Goal: Information Seeking & Learning: Learn about a topic

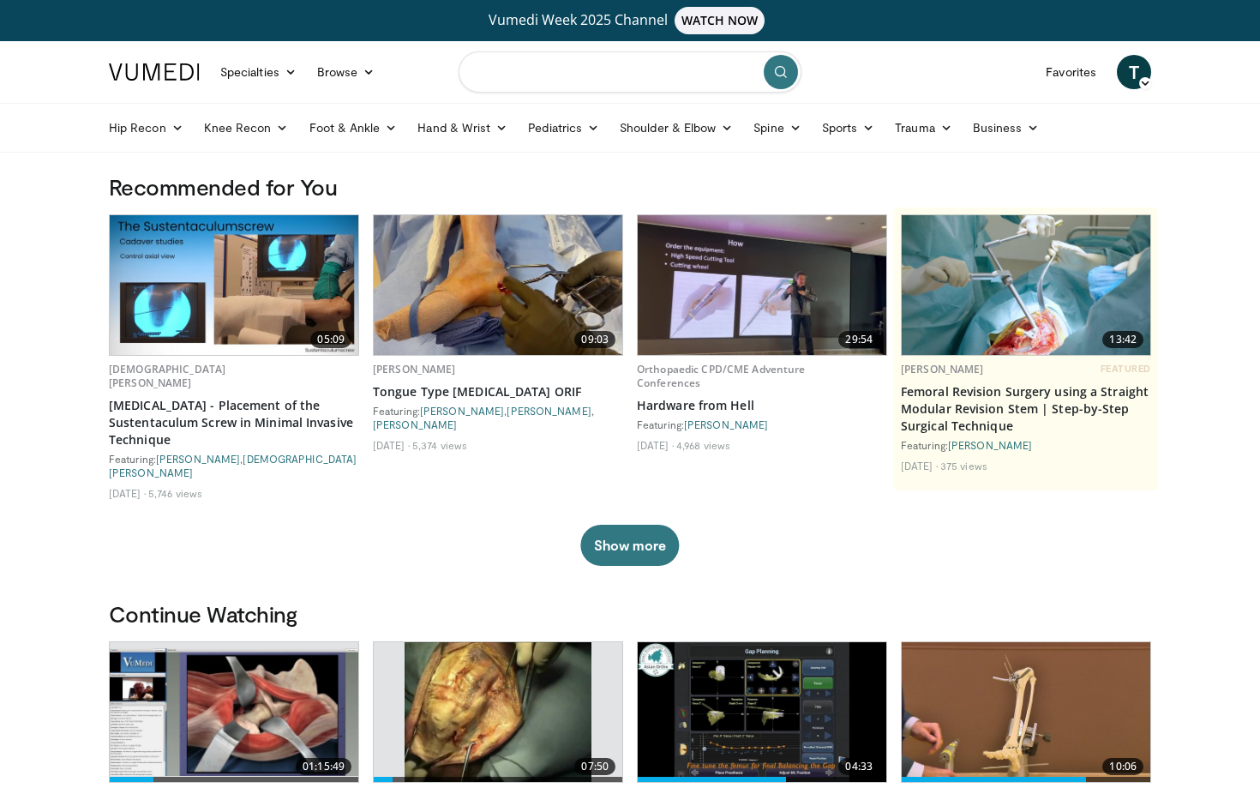
click at [538, 72] on input "Search topics, interventions" at bounding box center [630, 71] width 343 height 41
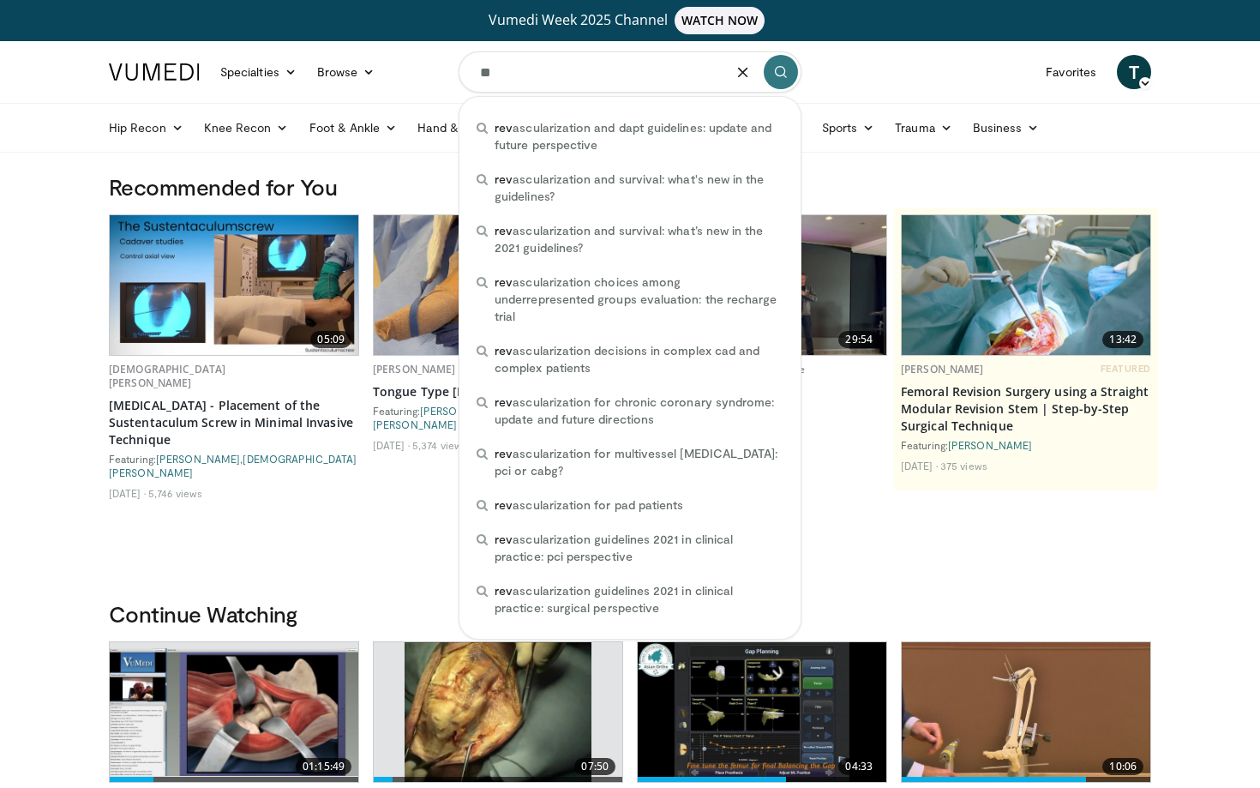
type input "*"
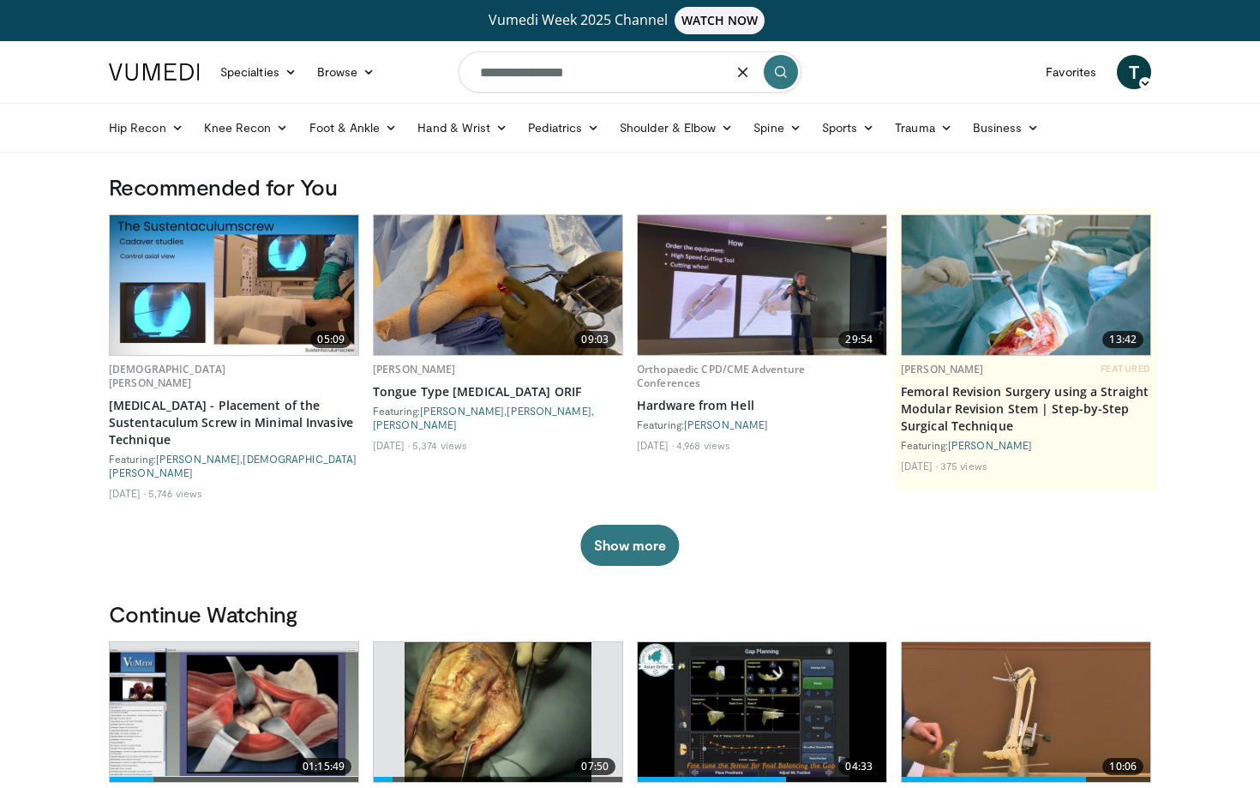
type input "**********"
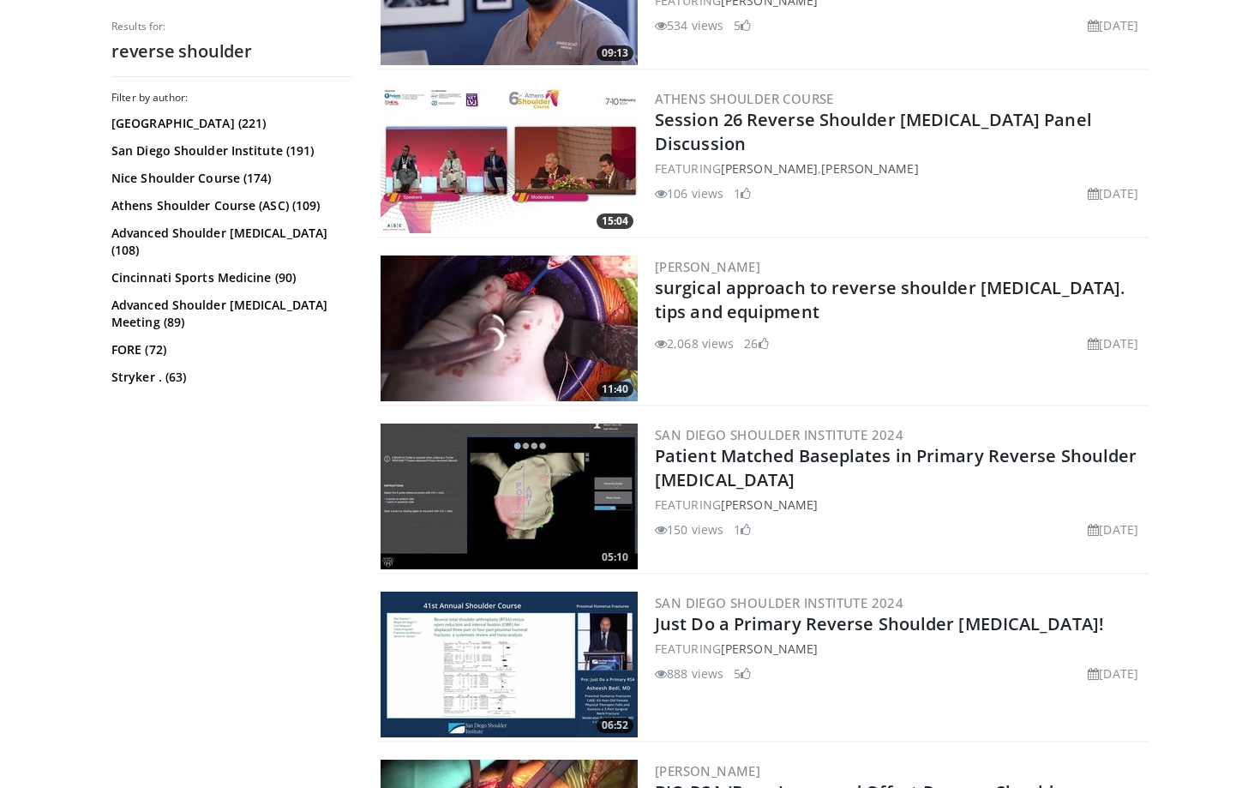
scroll to position [3509, 0]
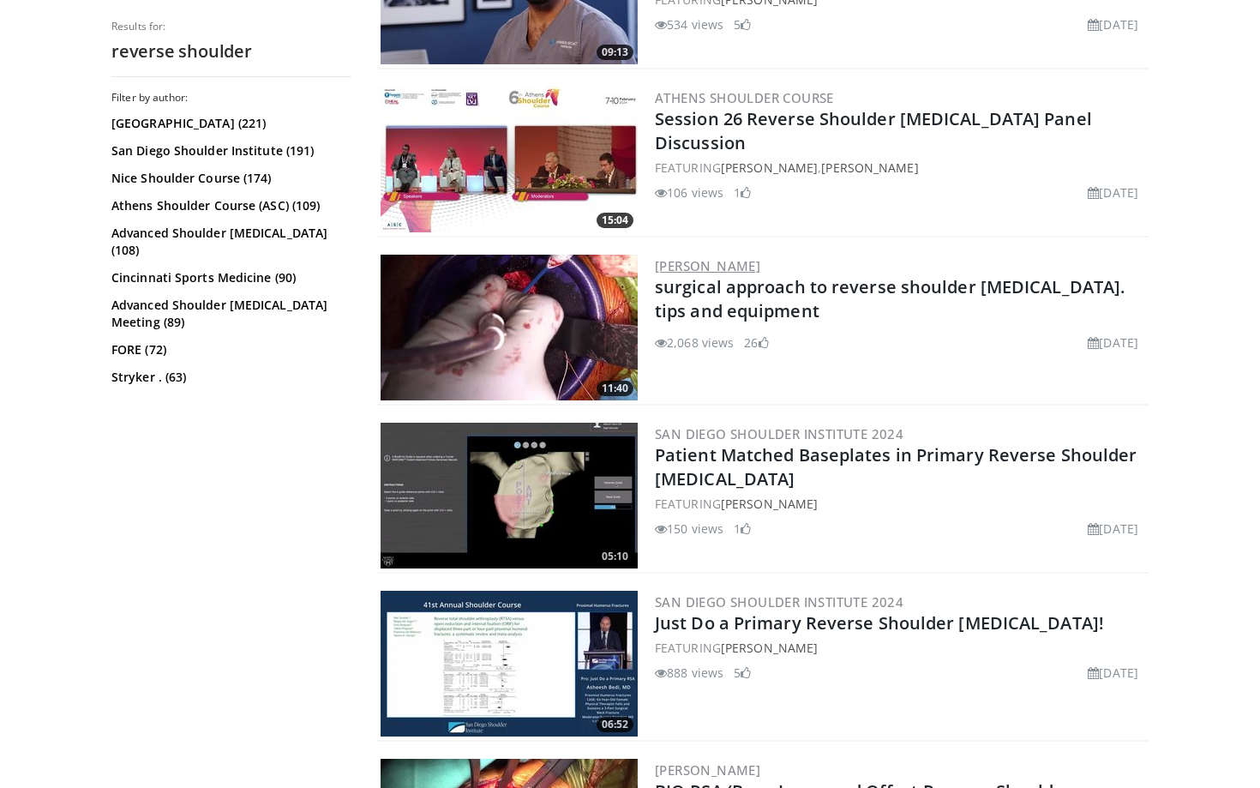
click at [760, 263] on link "[PERSON_NAME]" at bounding box center [707, 265] width 105 height 17
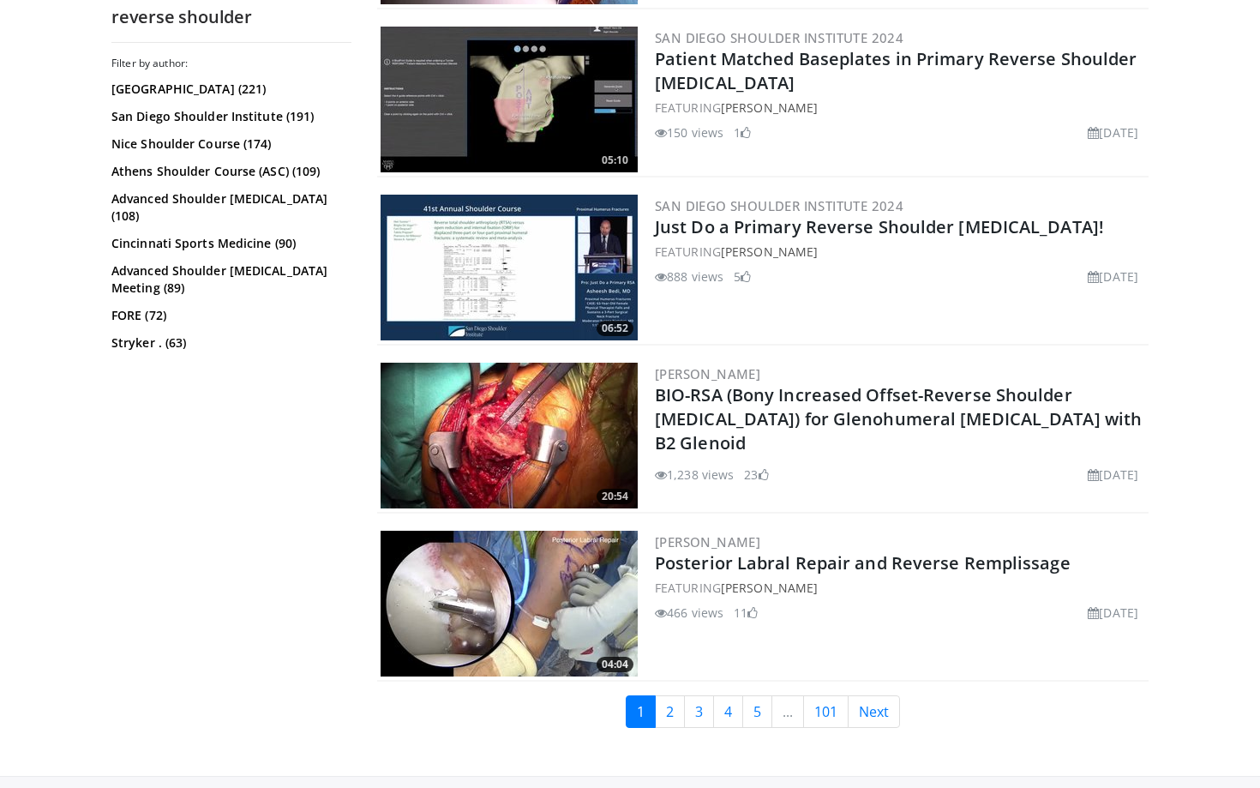
scroll to position [4029, 0]
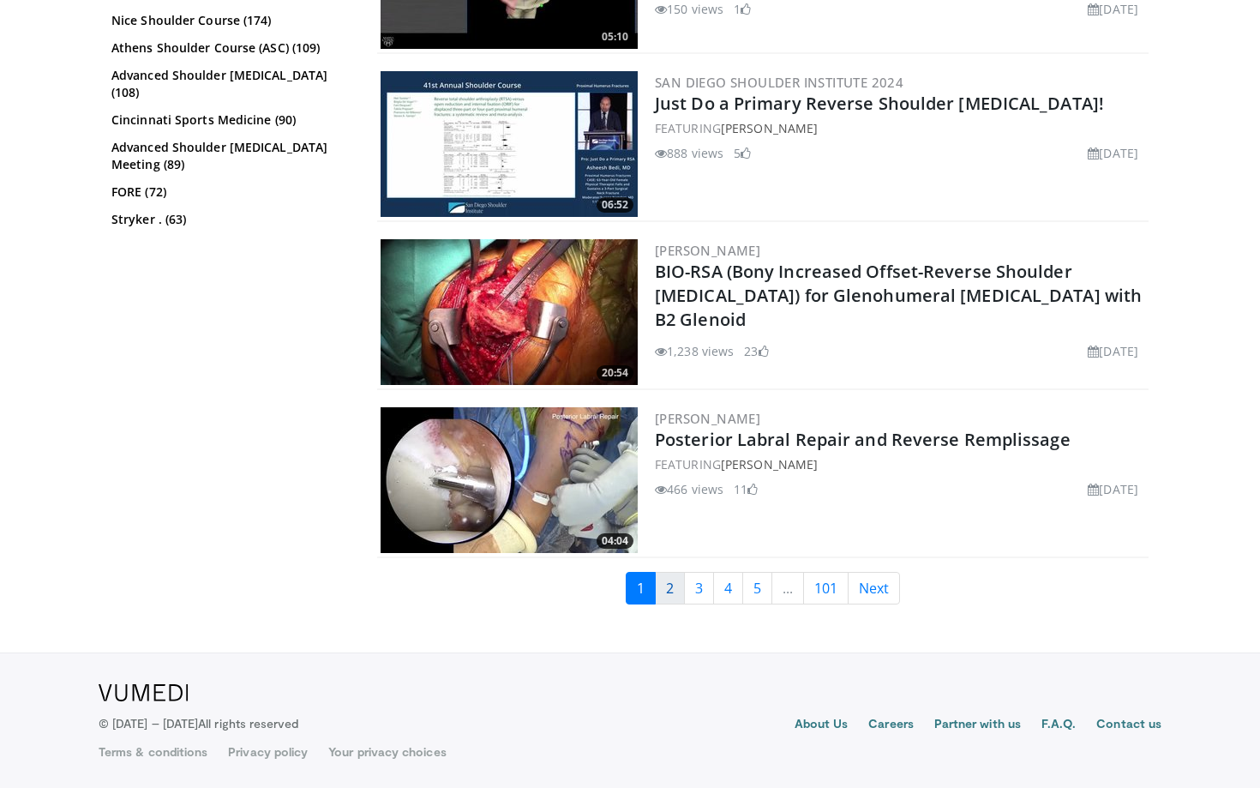
click at [665, 585] on link "2" at bounding box center [670, 588] width 30 height 33
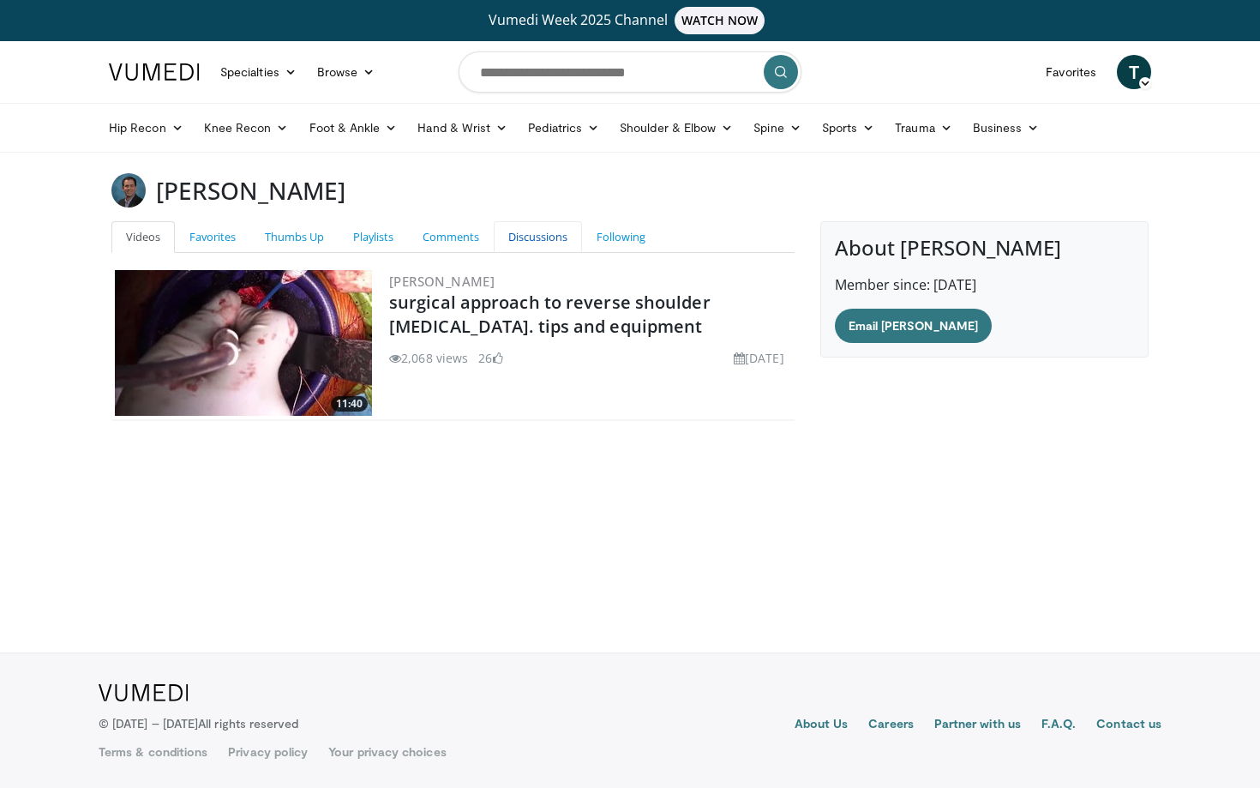
click at [533, 235] on link "Discussions" at bounding box center [538, 237] width 88 height 32
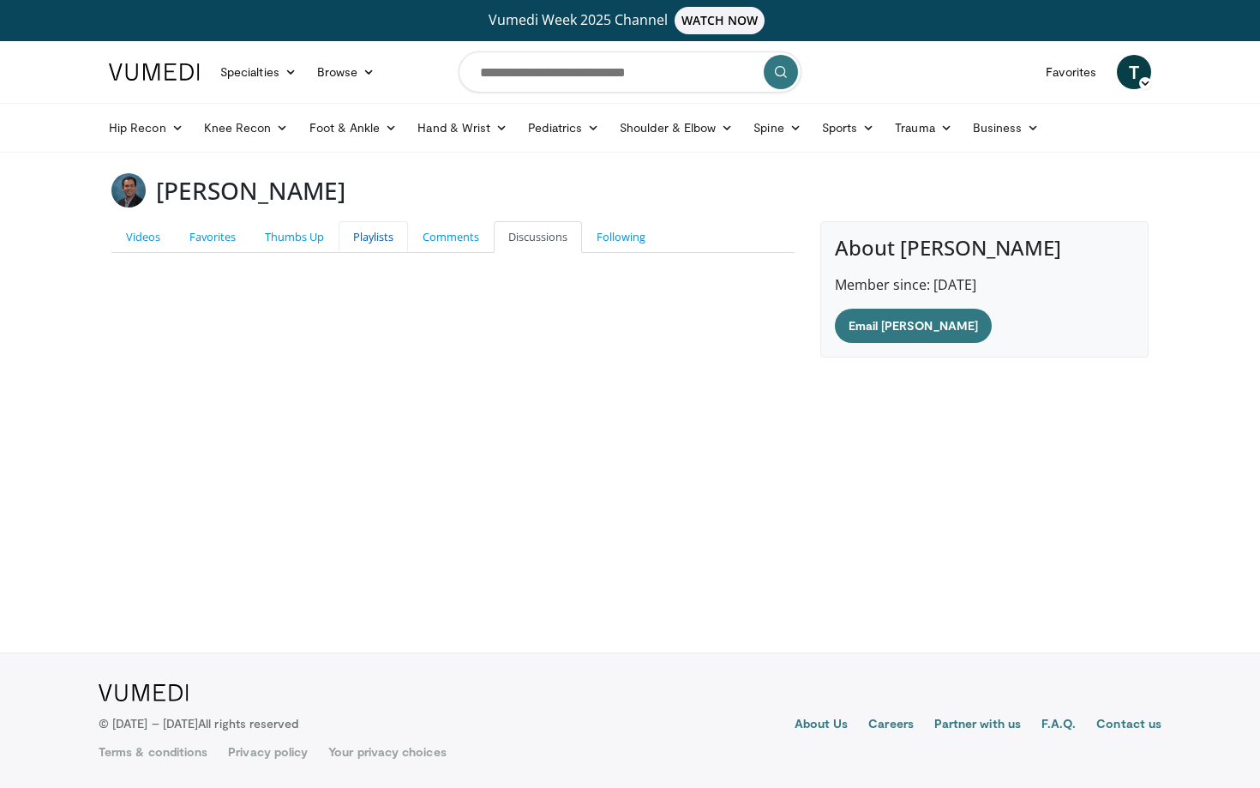
click at [392, 234] on link "Playlists" at bounding box center [373, 237] width 69 height 32
click at [383, 239] on link "Playlists" at bounding box center [373, 237] width 69 height 32
click at [301, 243] on link "Thumbs Up" at bounding box center [294, 237] width 88 height 32
click at [223, 231] on link "Favorites" at bounding box center [212, 237] width 75 height 32
click at [159, 235] on link "Videos" at bounding box center [142, 237] width 63 height 32
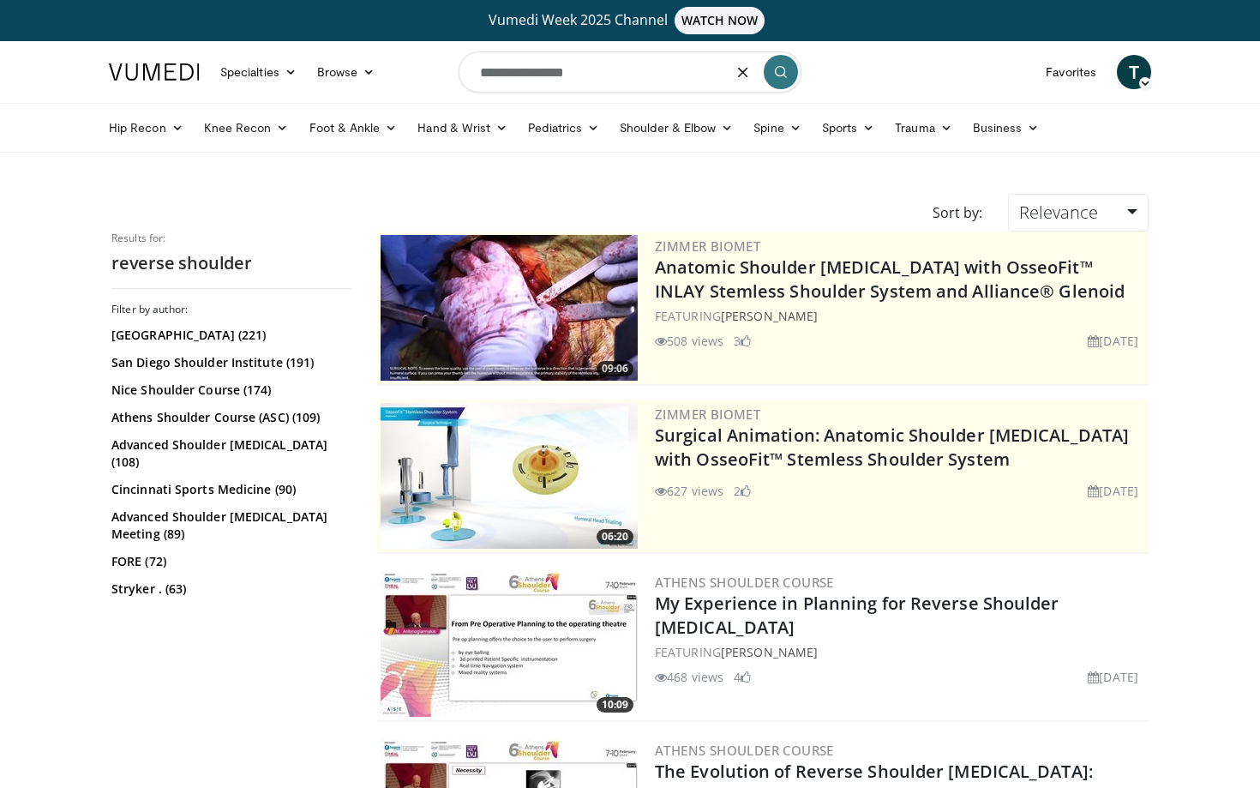
click at [693, 71] on input "**********" at bounding box center [630, 71] width 343 height 41
type input "**********"
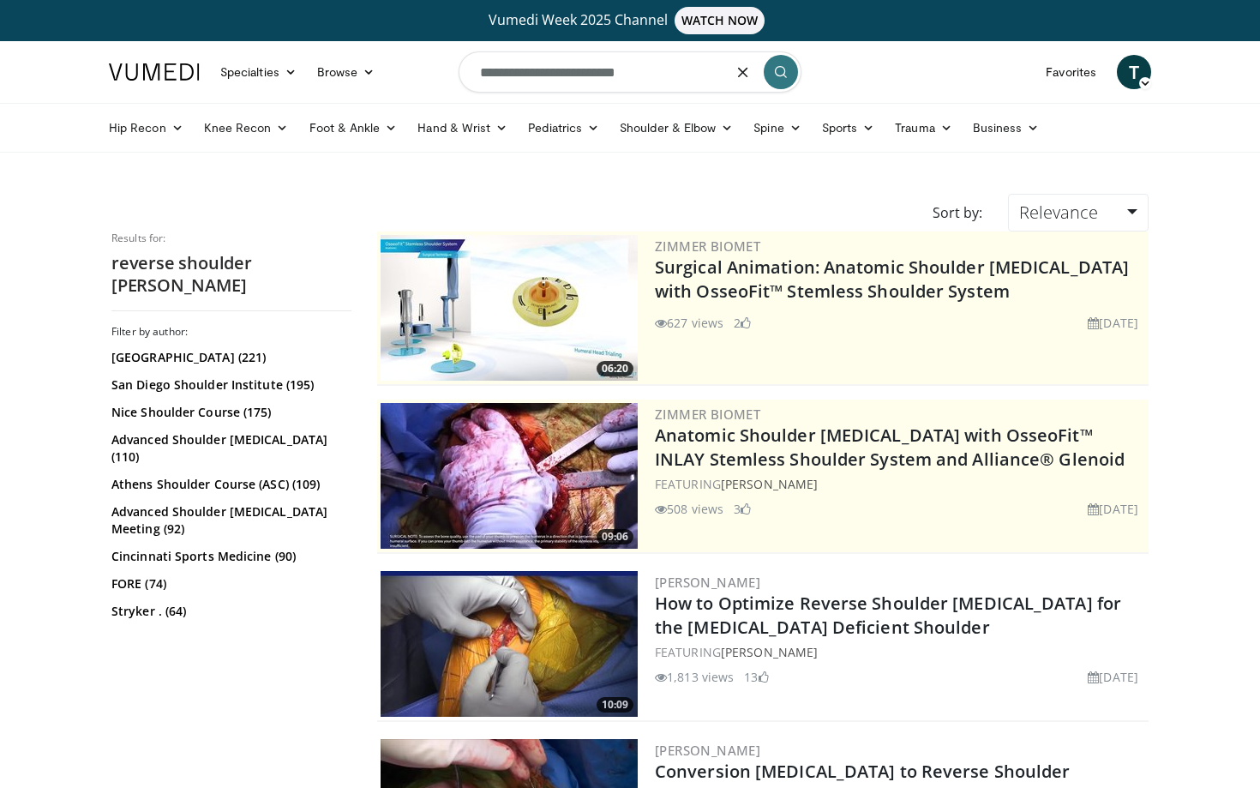
click at [657, 72] on input "**********" at bounding box center [630, 71] width 343 height 41
drag, startPoint x: 586, startPoint y: 74, endPoint x: 456, endPoint y: 73, distance: 129.5
click at [456, 73] on nav "Specialties Adult & Family Medicine Allergy, Asthma, Immunology Anesthesiology …" at bounding box center [630, 72] width 1063 height 62
drag, startPoint x: 652, startPoint y: 75, endPoint x: 331, endPoint y: 75, distance: 320.7
click at [331, 75] on nav "Specialties Adult & Family Medicine Allergy, Asthma, Immunology Anesthesiology …" at bounding box center [630, 72] width 1063 height 62
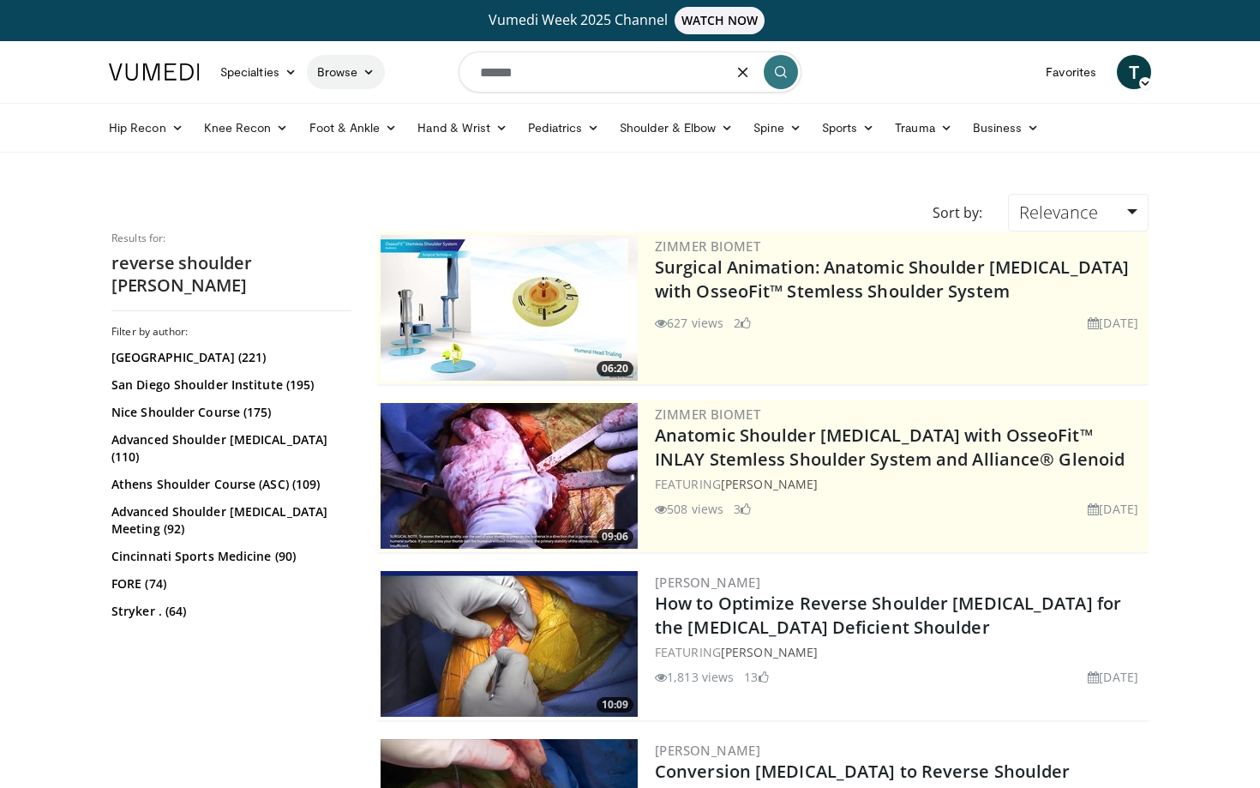
type input "******"
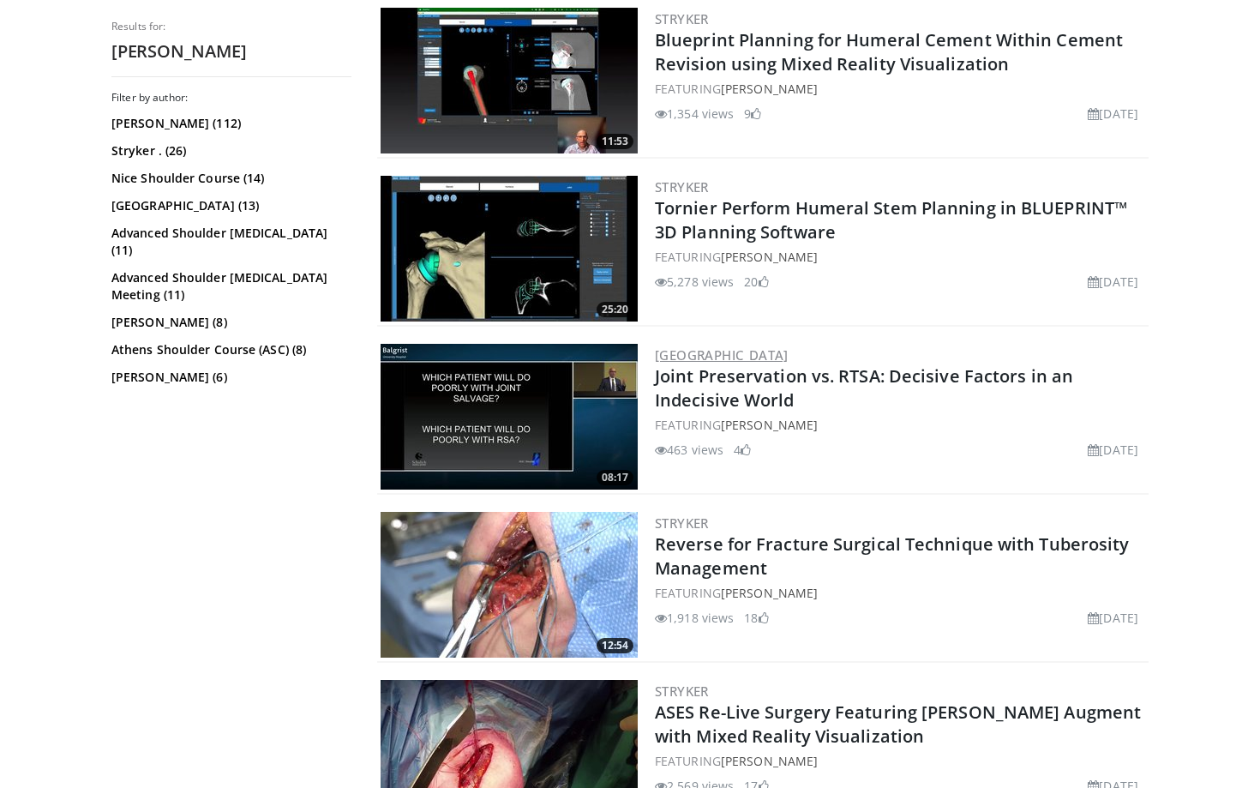
scroll to position [894, 0]
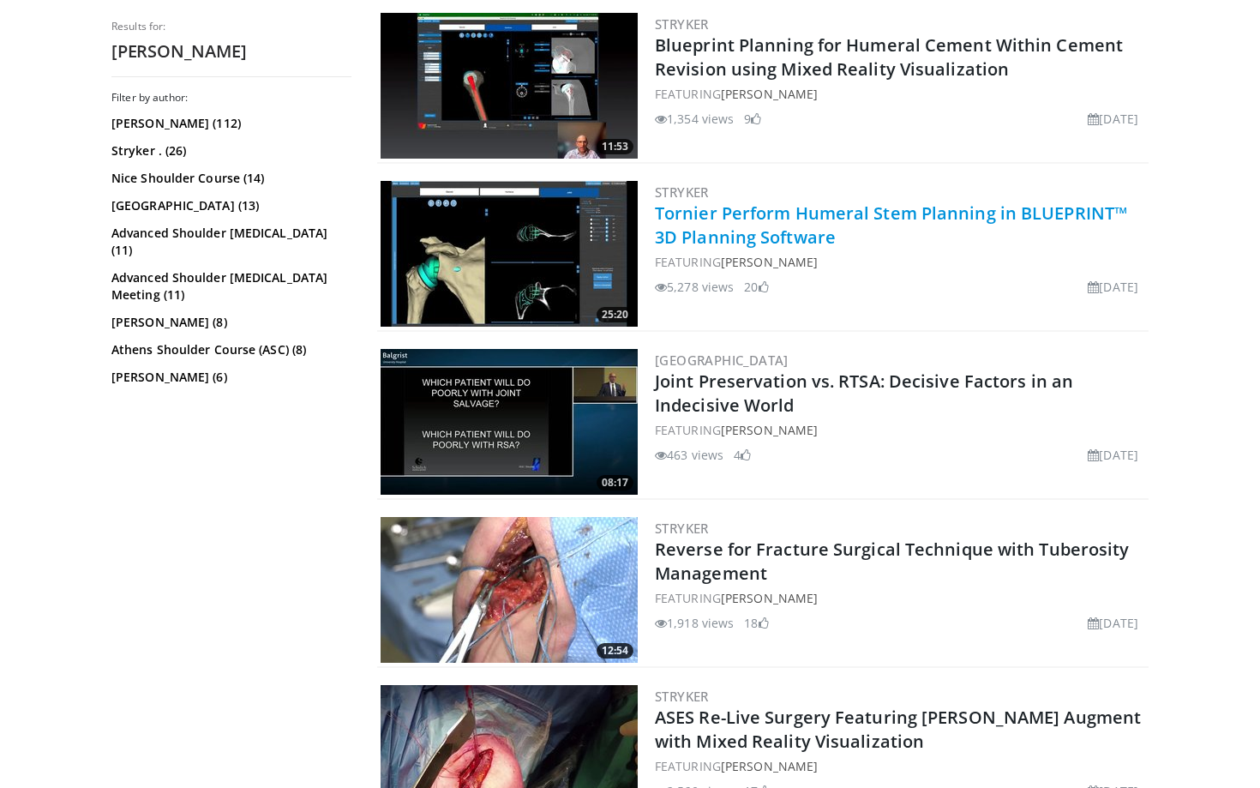
click at [721, 234] on link "Tornier Perform Humeral Stem Planning in BLUEPRINT™ 3D Planning Software" at bounding box center [891, 224] width 472 height 47
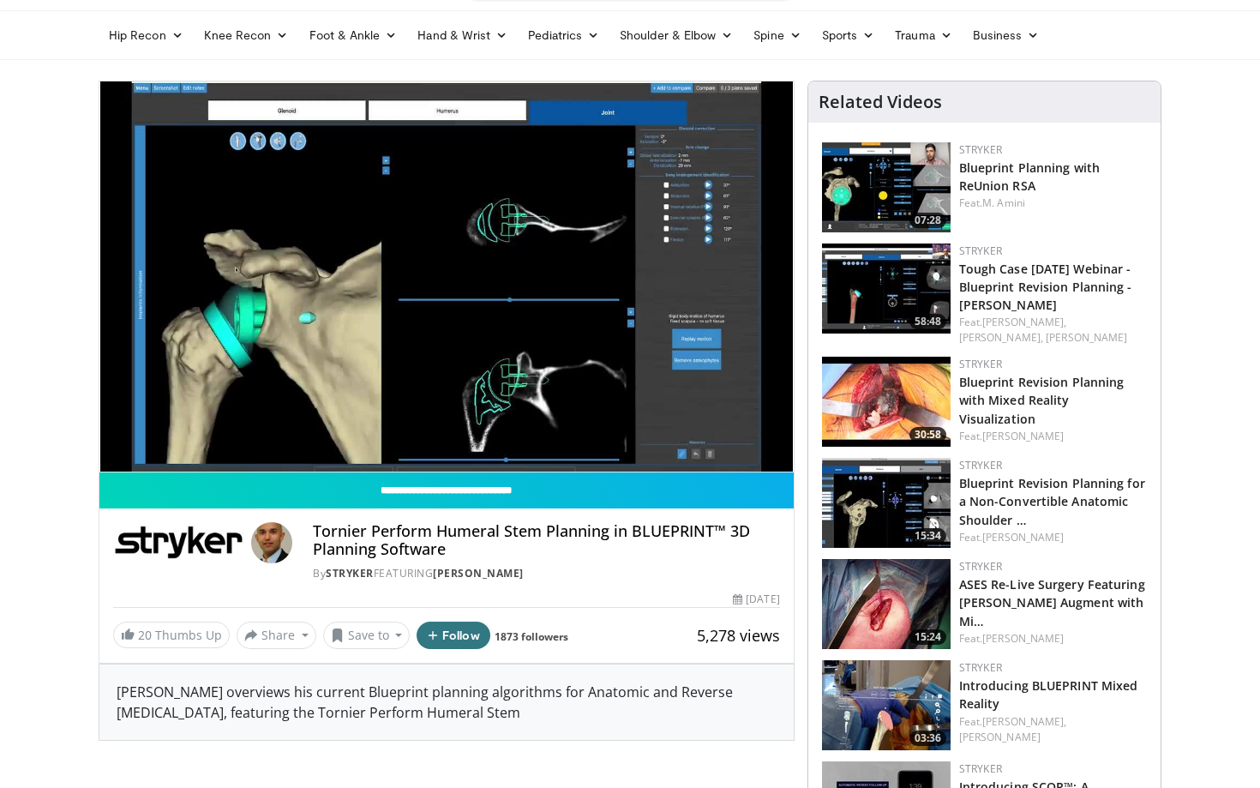
scroll to position [109, 0]
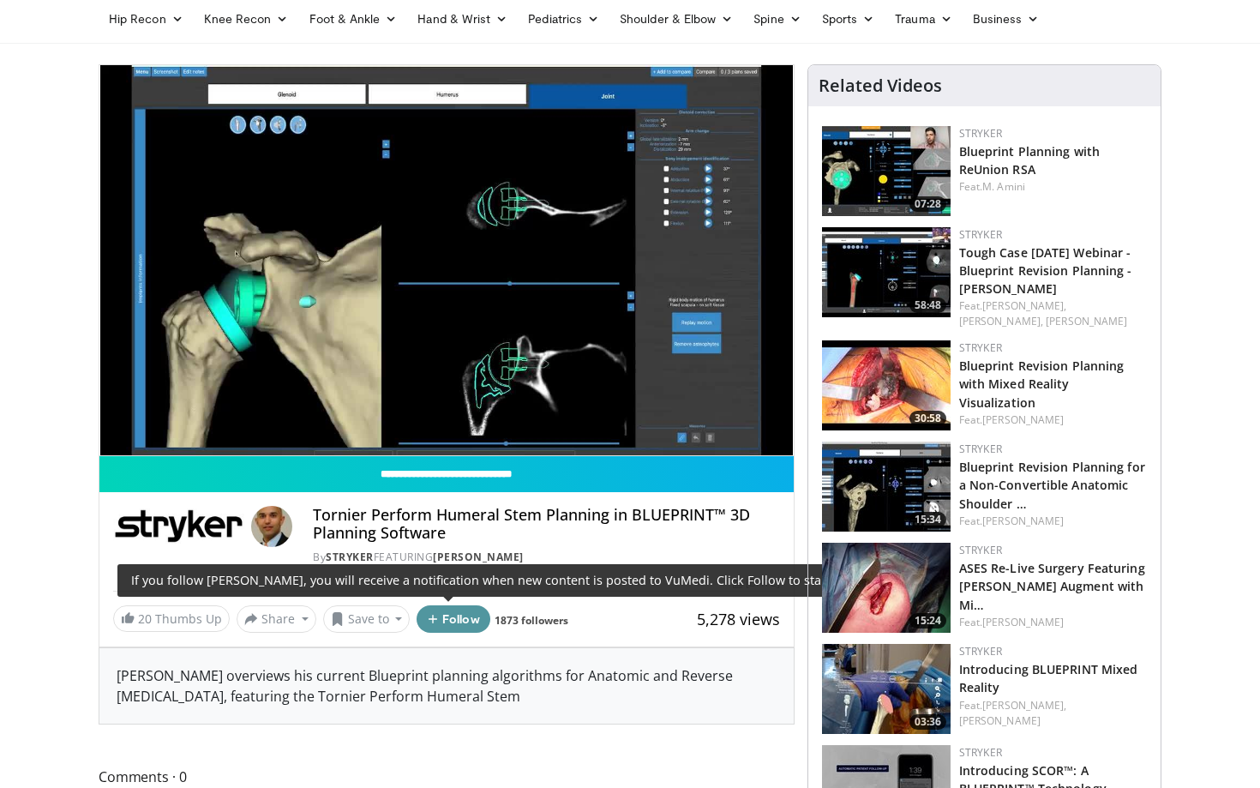
click at [463, 626] on button "Follow" at bounding box center [454, 618] width 74 height 27
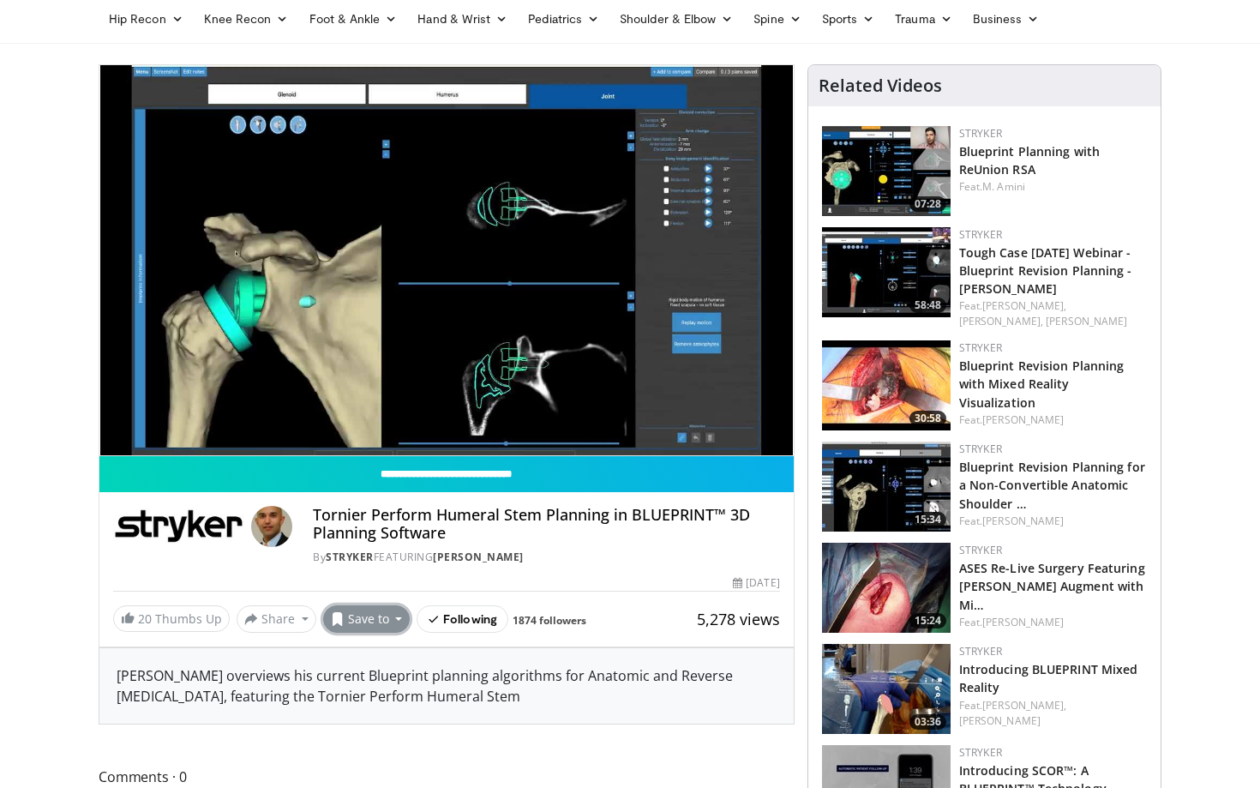
click at [349, 616] on button "Save to" at bounding box center [366, 618] width 87 height 27
click at [347, 661] on span "Add to Favorites" at bounding box center [397, 655] width 105 height 19
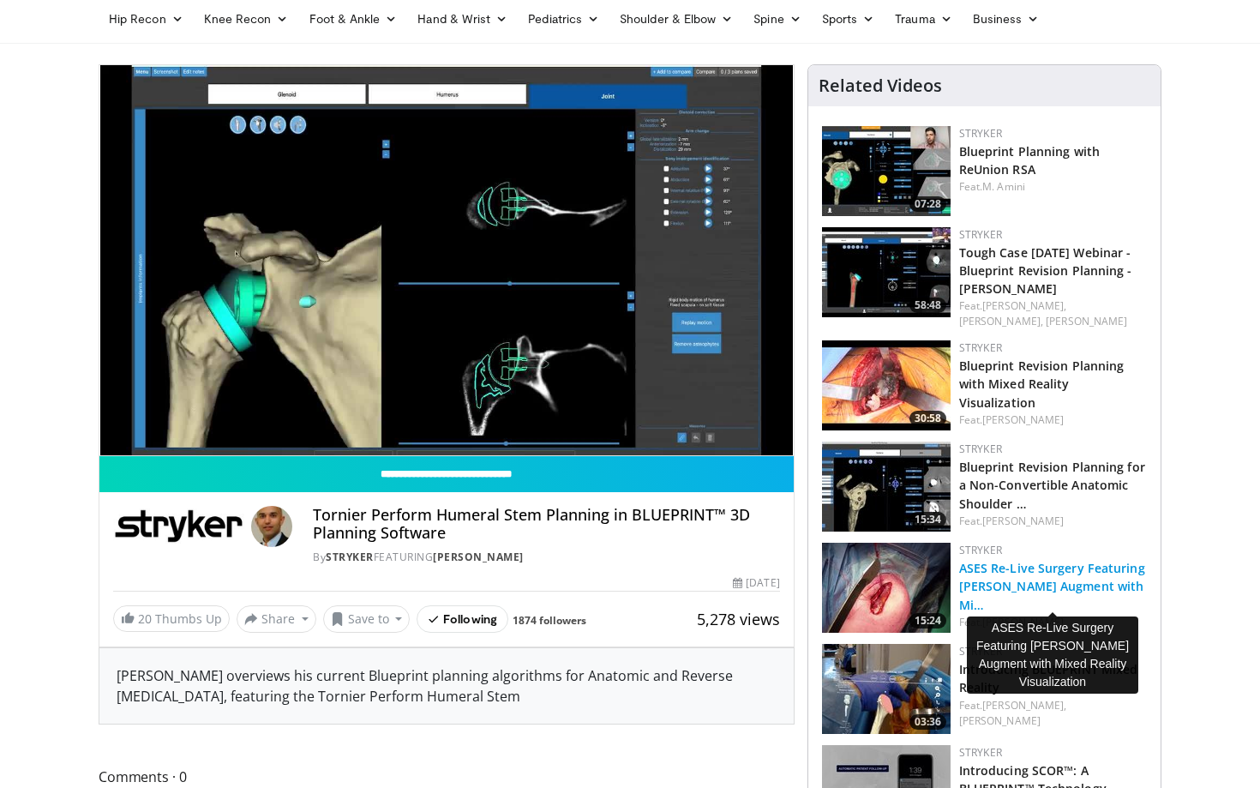
click at [1037, 609] on link "ASES Re-Live Surgery Featuring Dr. George Athwal_RSA Augment with Mi…" at bounding box center [1052, 586] width 186 height 52
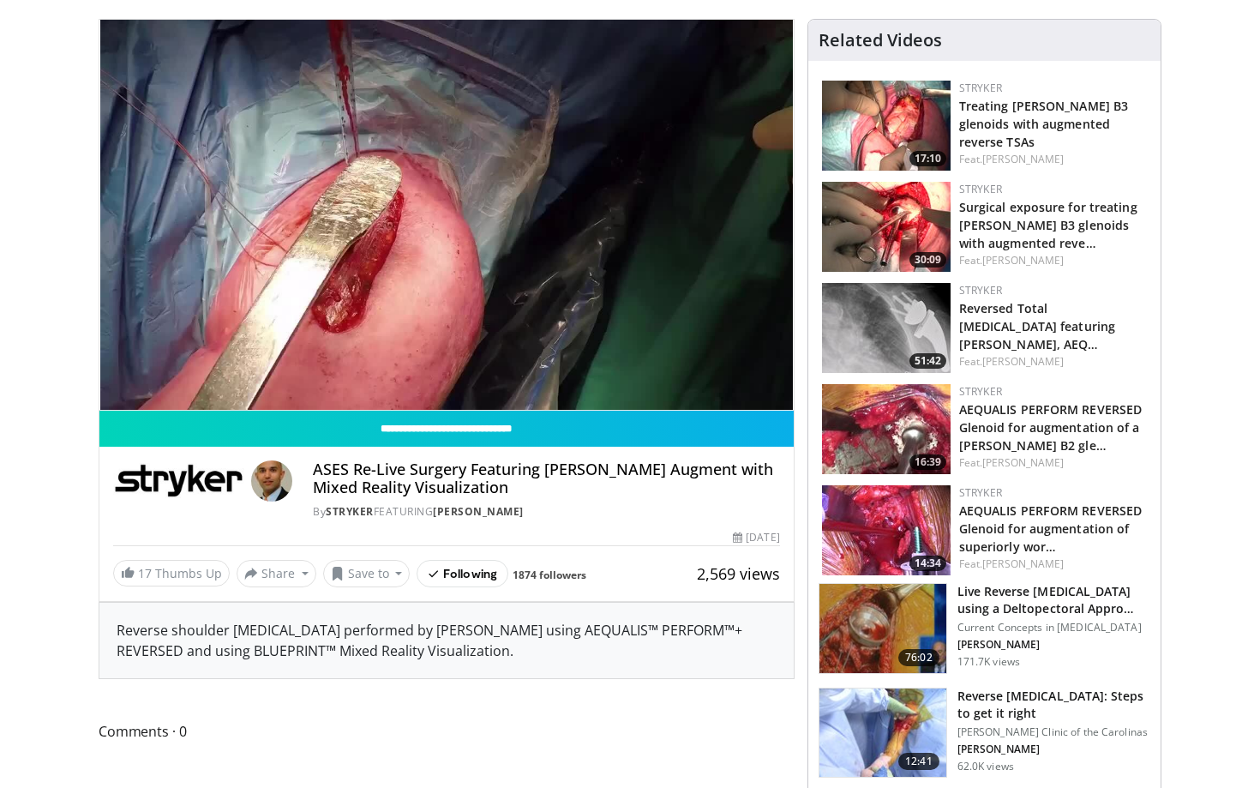
scroll to position [195, 0]
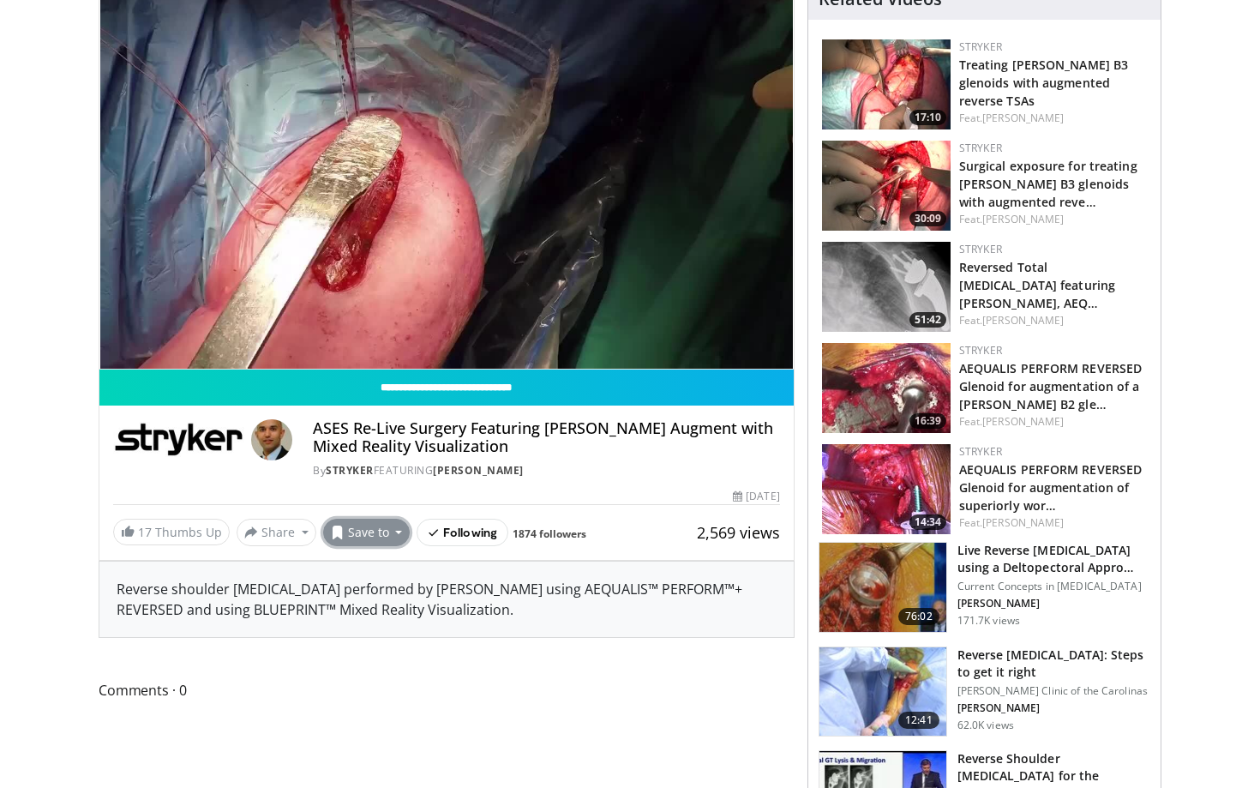
click at [341, 535] on button "Save to" at bounding box center [366, 532] width 87 height 27
click at [352, 616] on em "New Playlist" at bounding box center [380, 611] width 71 height 19
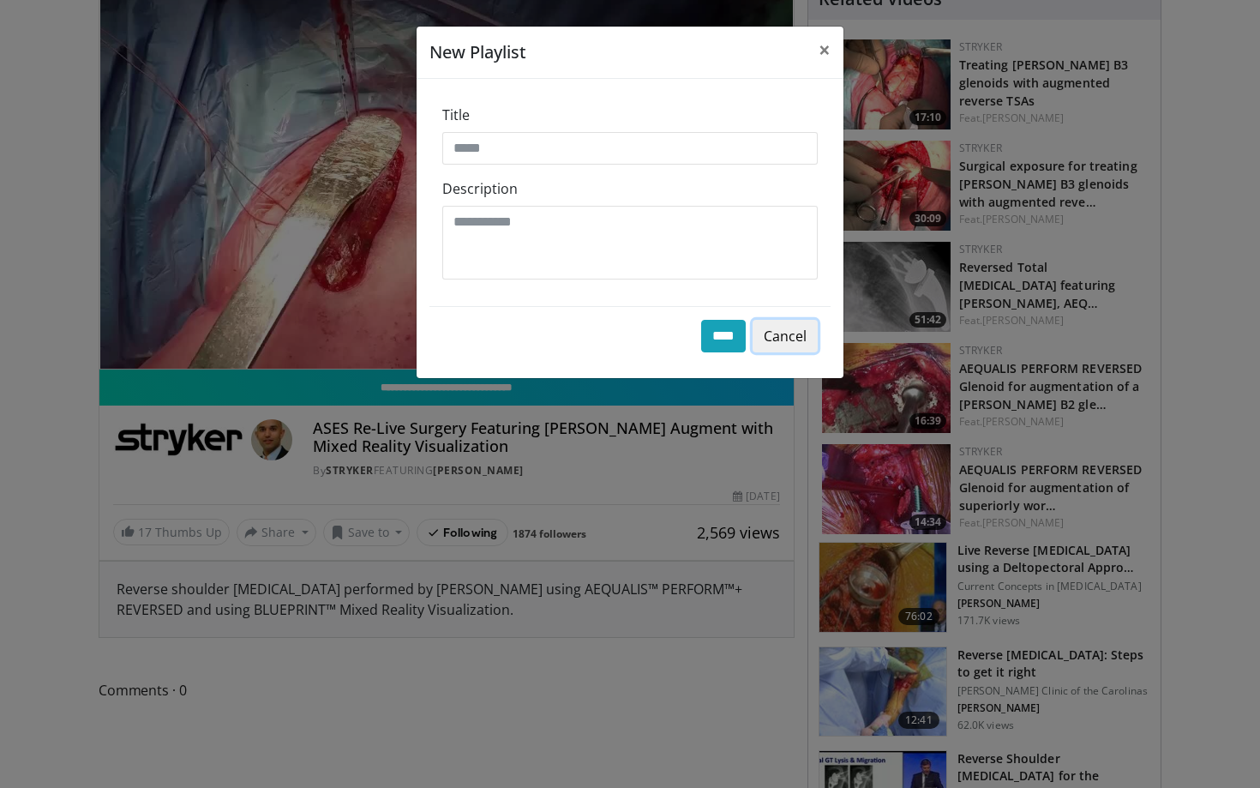
click at [786, 337] on button "Cancel" at bounding box center [785, 336] width 65 height 33
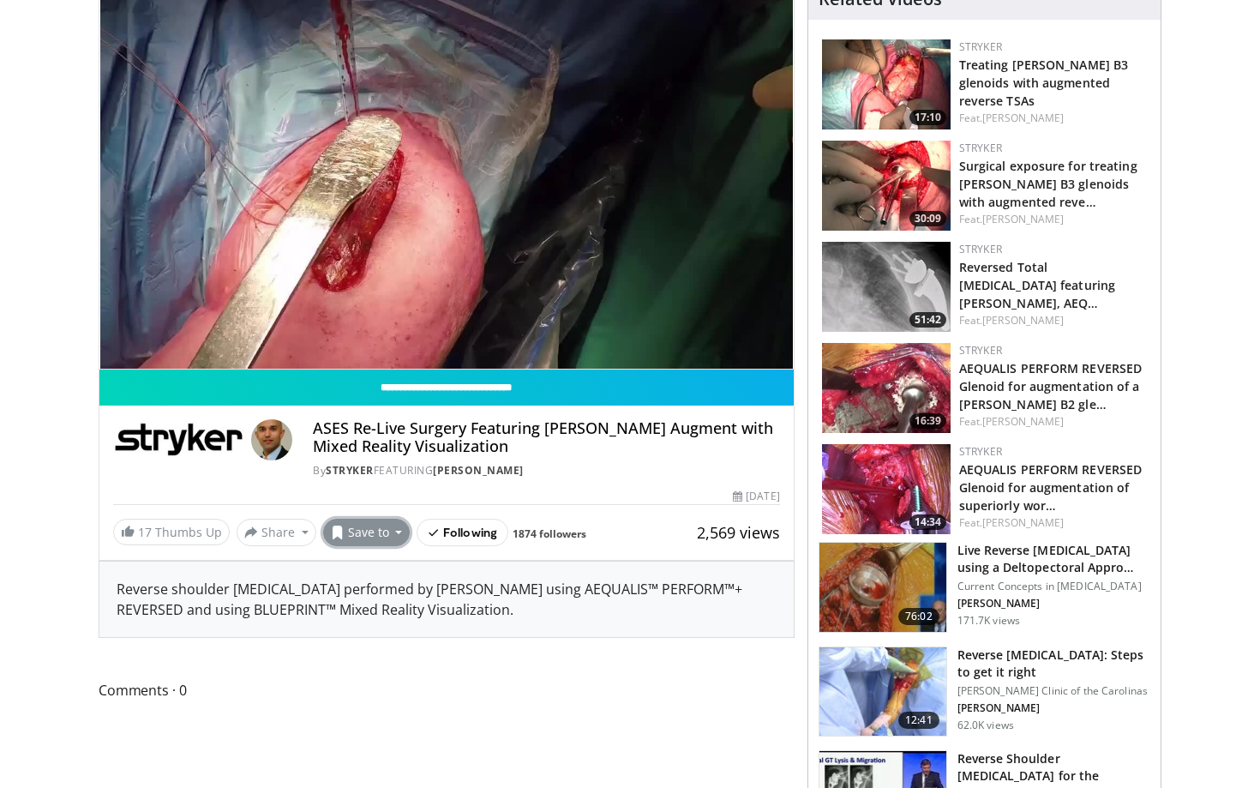
click at [345, 538] on button "Save to" at bounding box center [366, 532] width 87 height 27
click at [990, 524] on link "G. Nicholson" at bounding box center [1023, 522] width 81 height 15
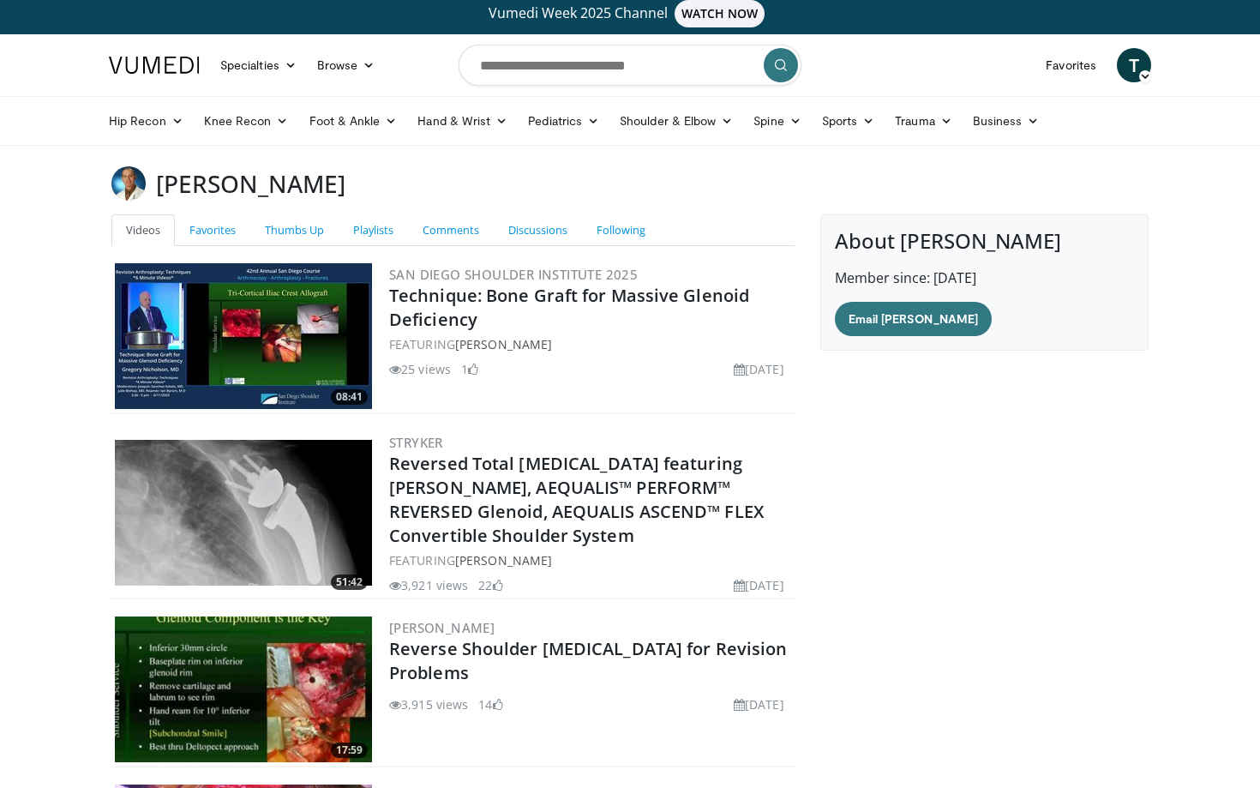
scroll to position [15, 0]
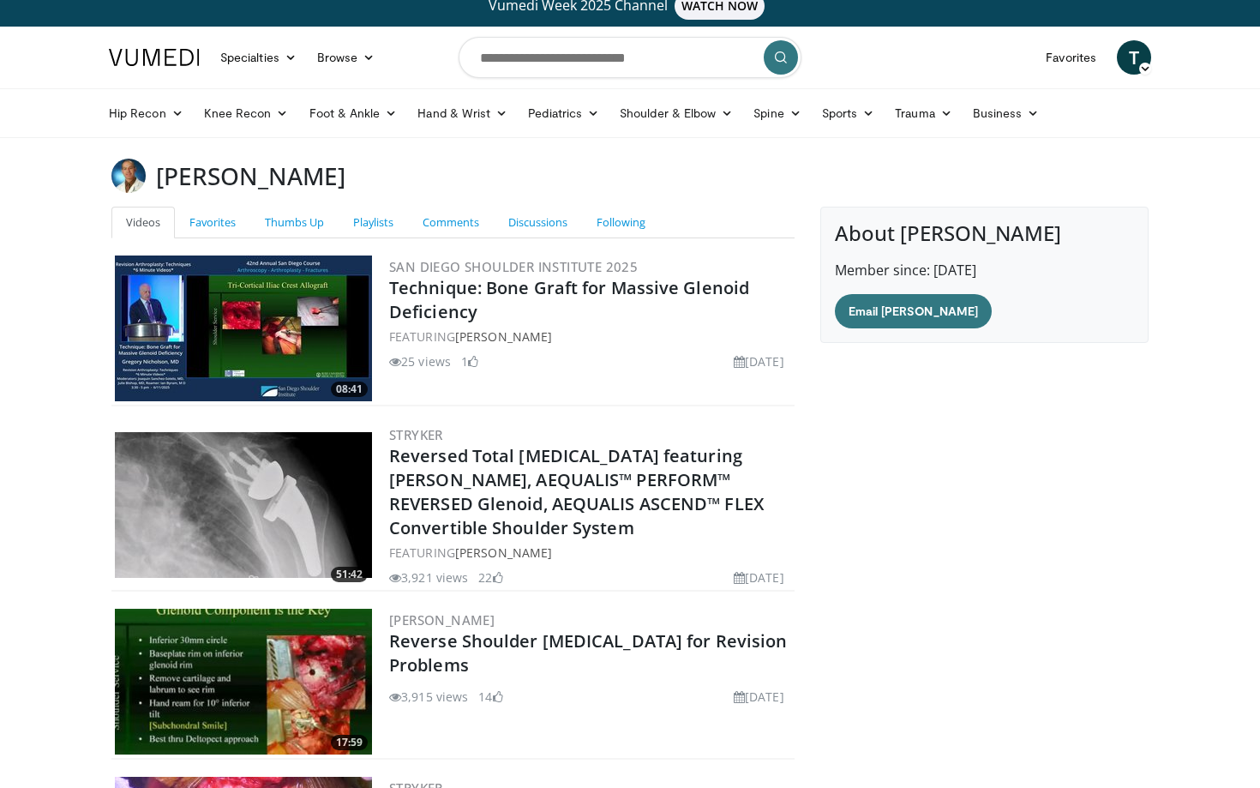
click at [225, 179] on h3 "[PERSON_NAME]" at bounding box center [250, 176] width 189 height 34
click at [132, 180] on img at bounding box center [128, 176] width 34 height 34
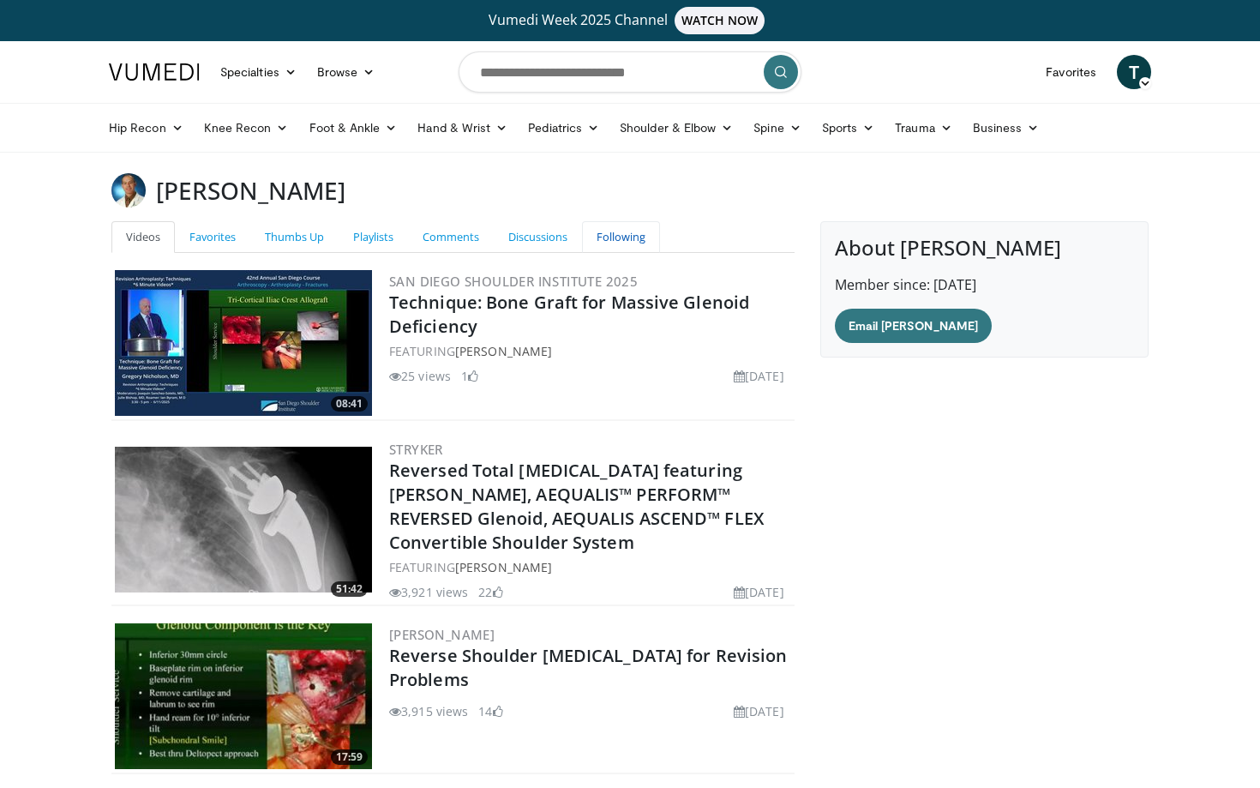
click at [632, 232] on link "Following" at bounding box center [621, 237] width 78 height 32
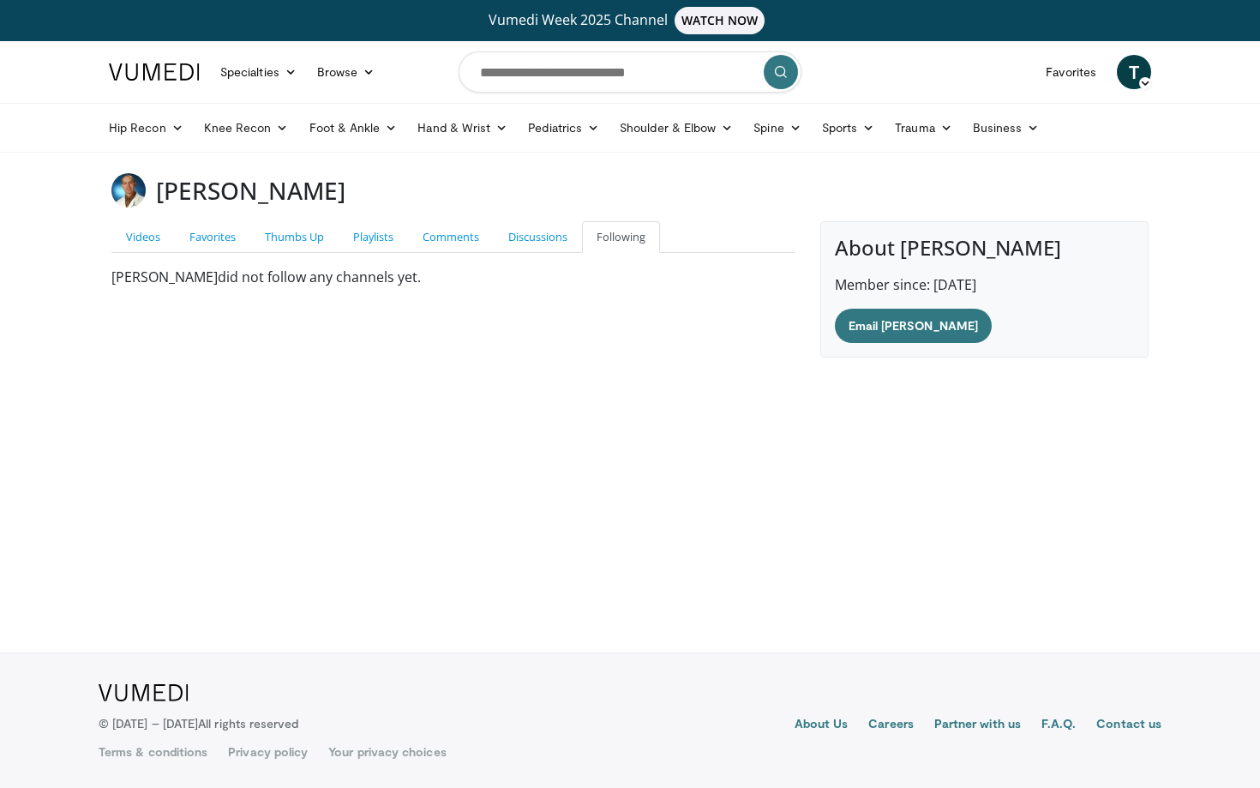
click at [213, 194] on h3 "[PERSON_NAME]" at bounding box center [250, 190] width 189 height 34
click at [130, 195] on img at bounding box center [128, 190] width 34 height 34
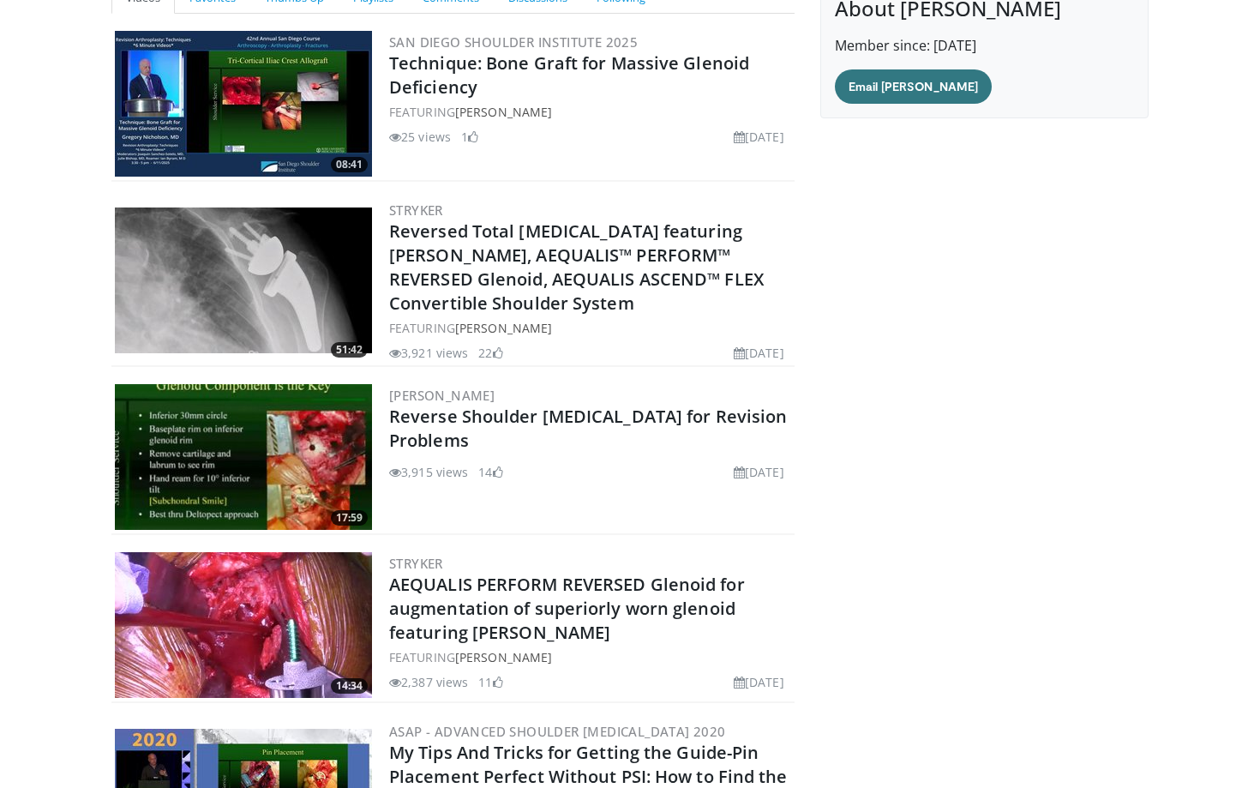
scroll to position [360, 0]
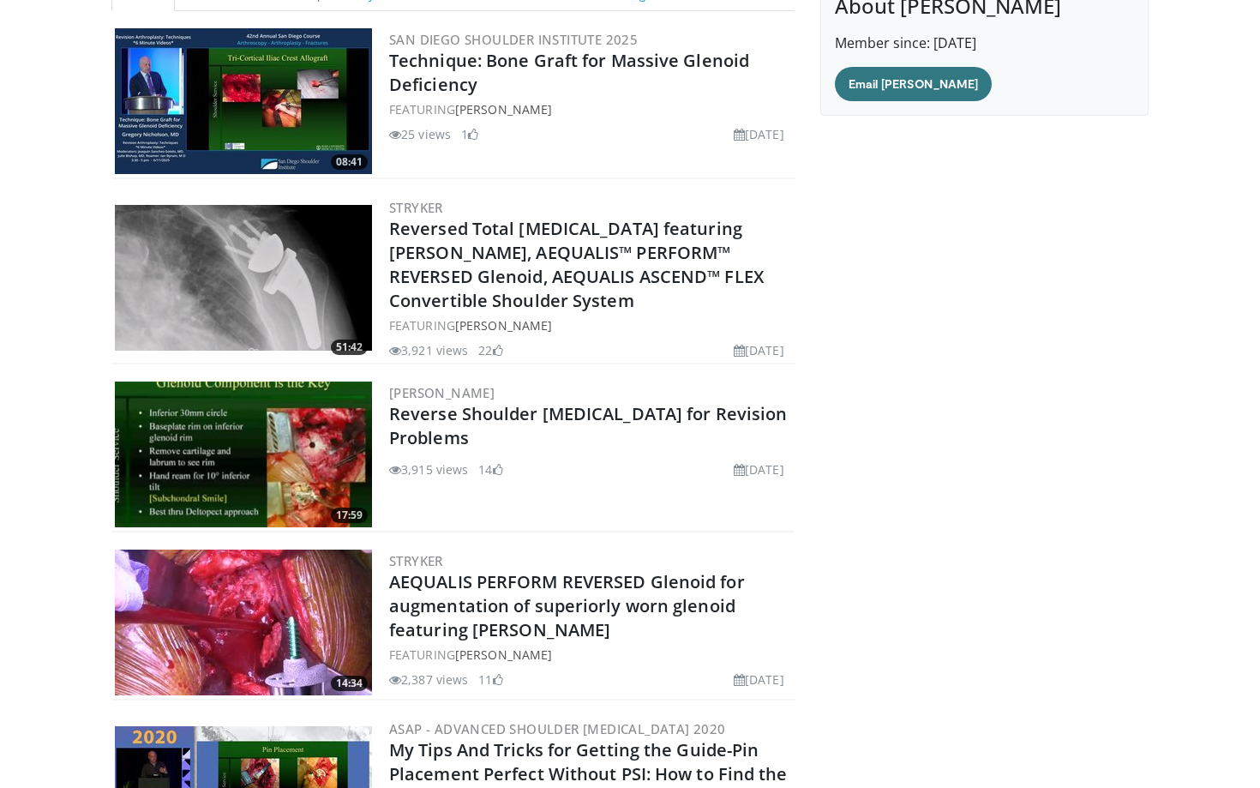
click at [311, 461] on img at bounding box center [243, 455] width 257 height 146
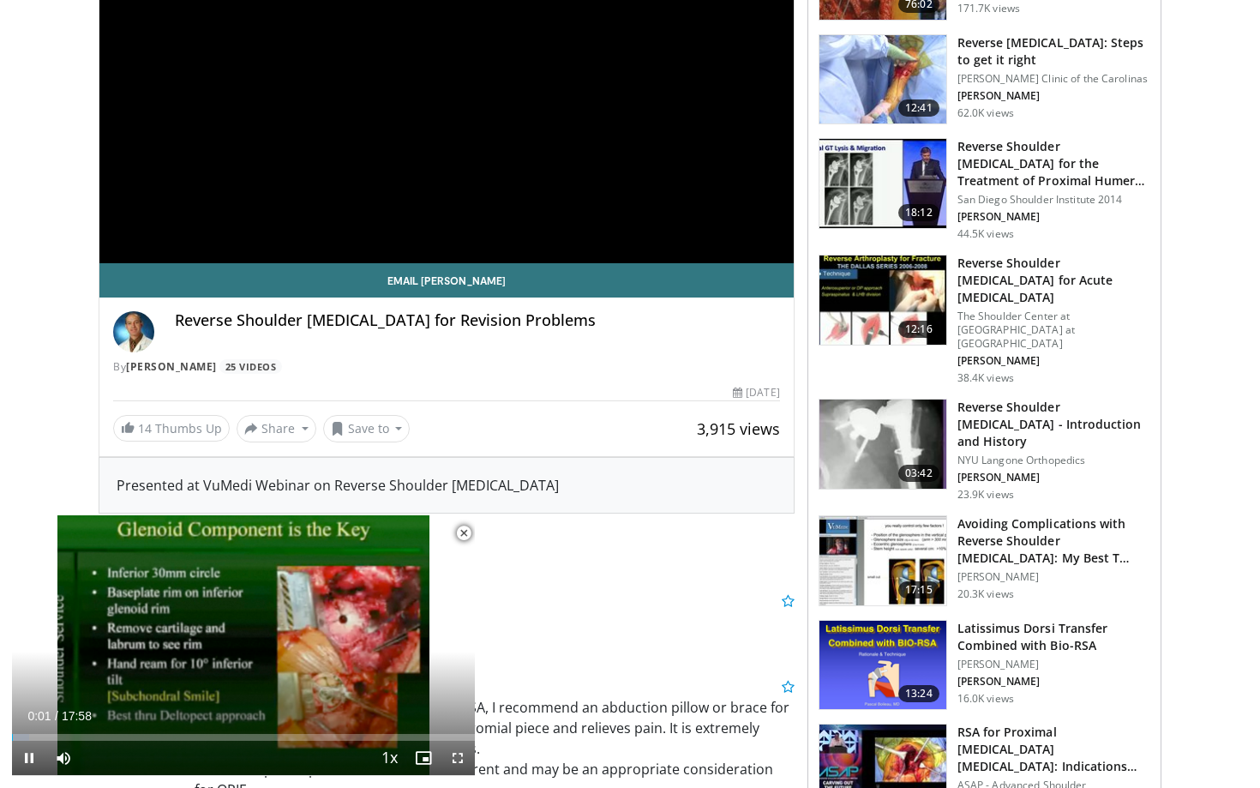
scroll to position [306, 0]
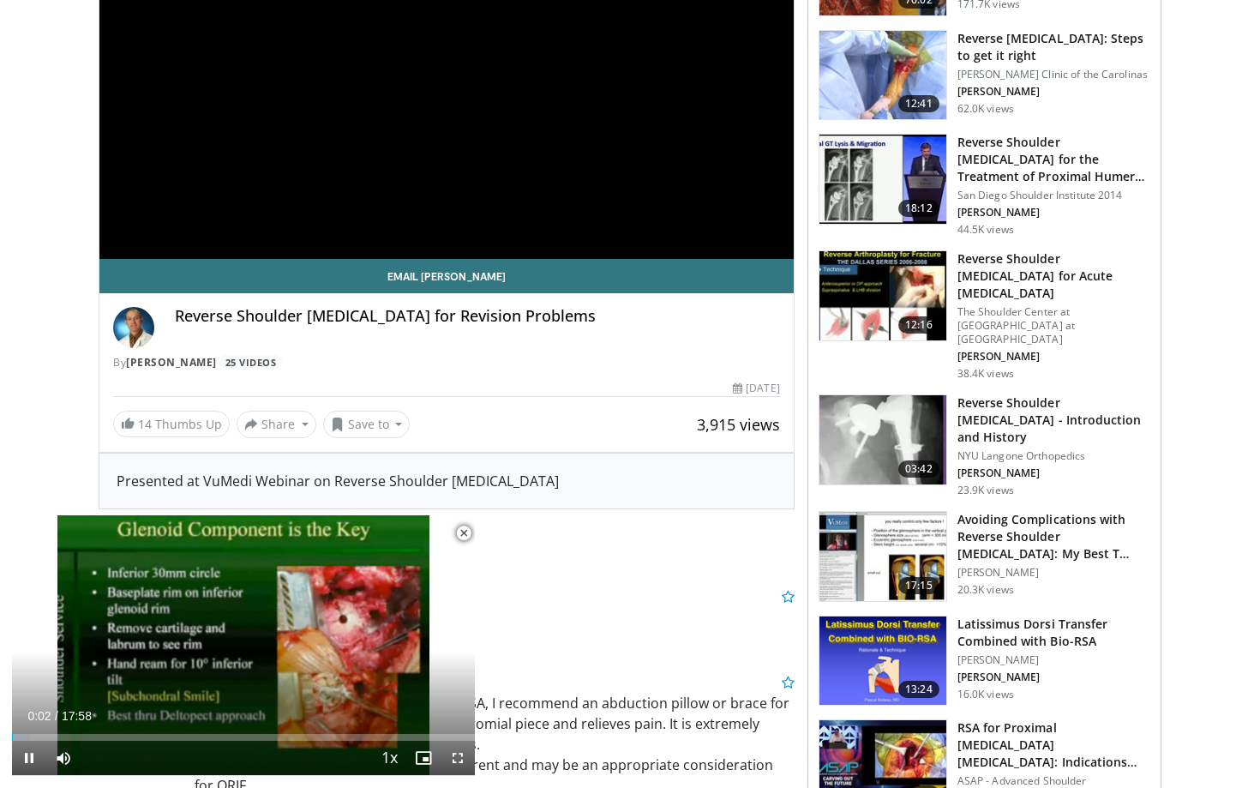
click at [464, 538] on span "Video Player" at bounding box center [464, 533] width 34 height 34
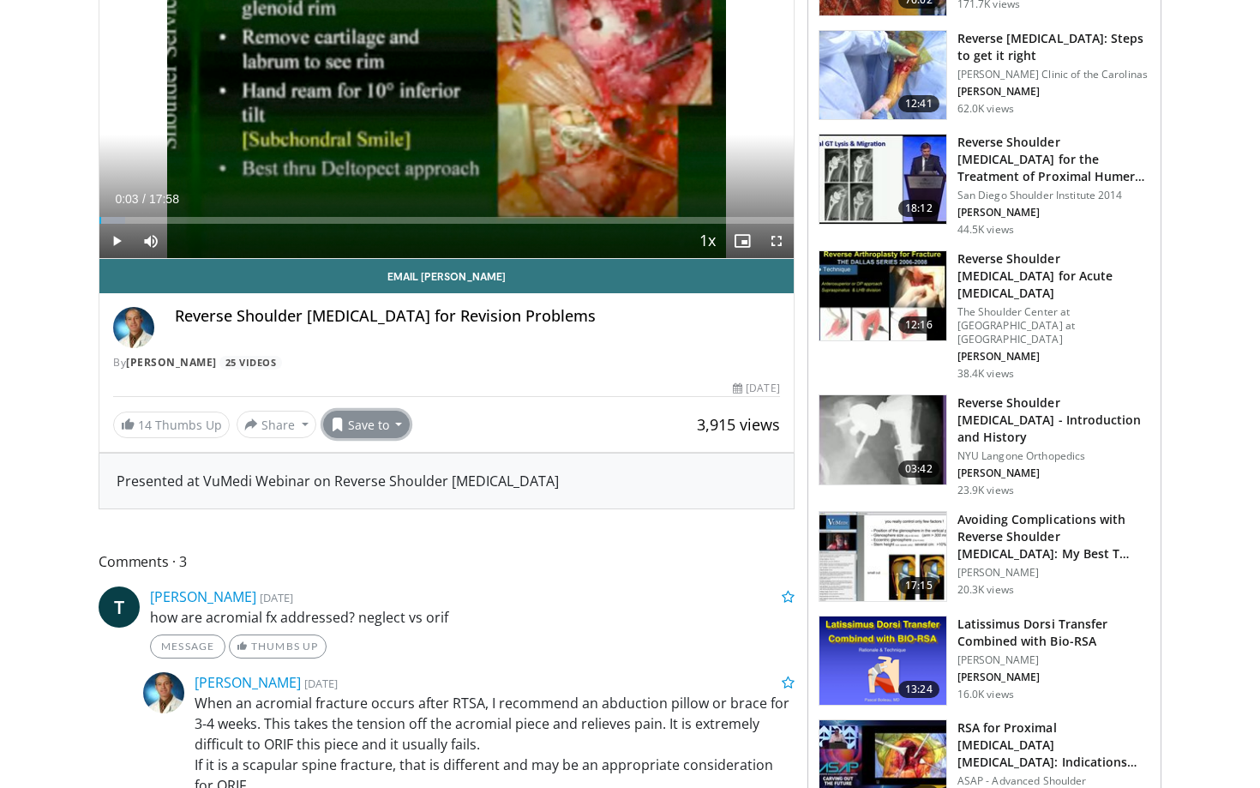
click at [378, 424] on button "Save to" at bounding box center [366, 424] width 87 height 27
click at [380, 472] on link "Add to Favorites" at bounding box center [397, 461] width 147 height 27
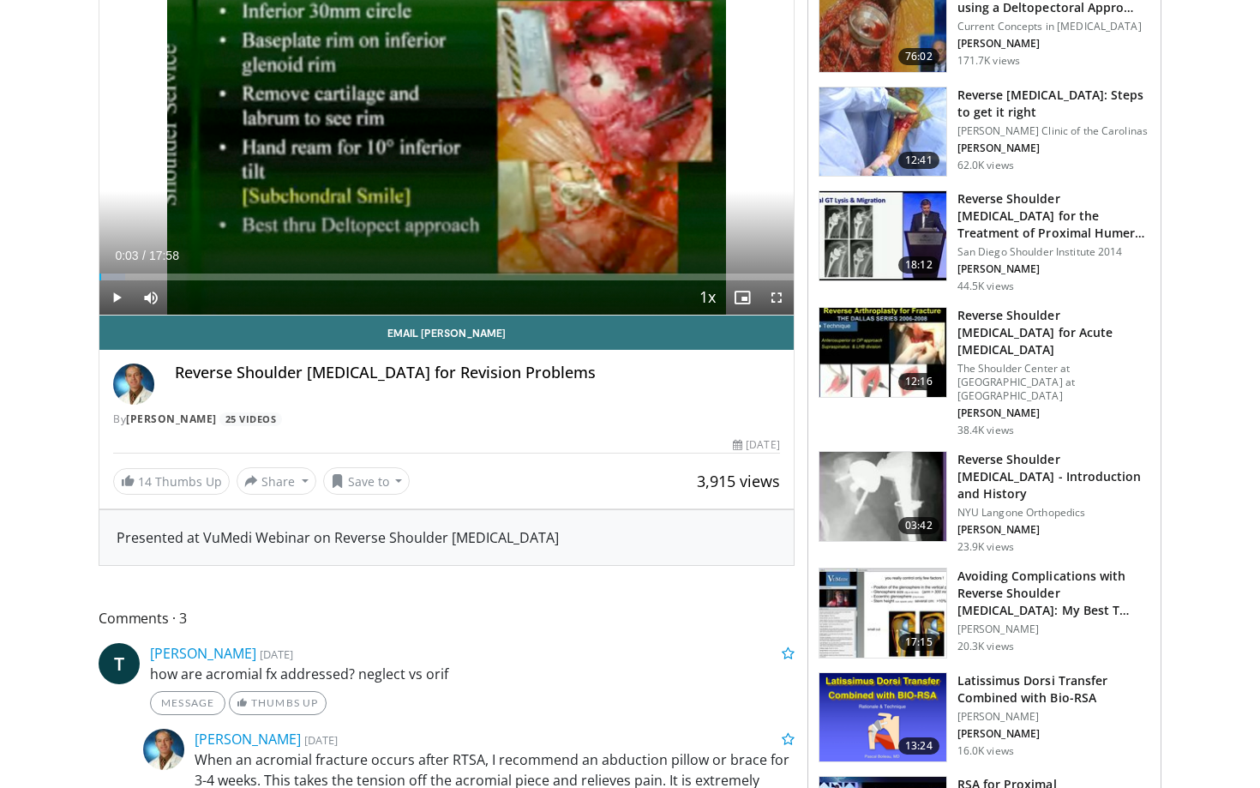
scroll to position [363, 0]
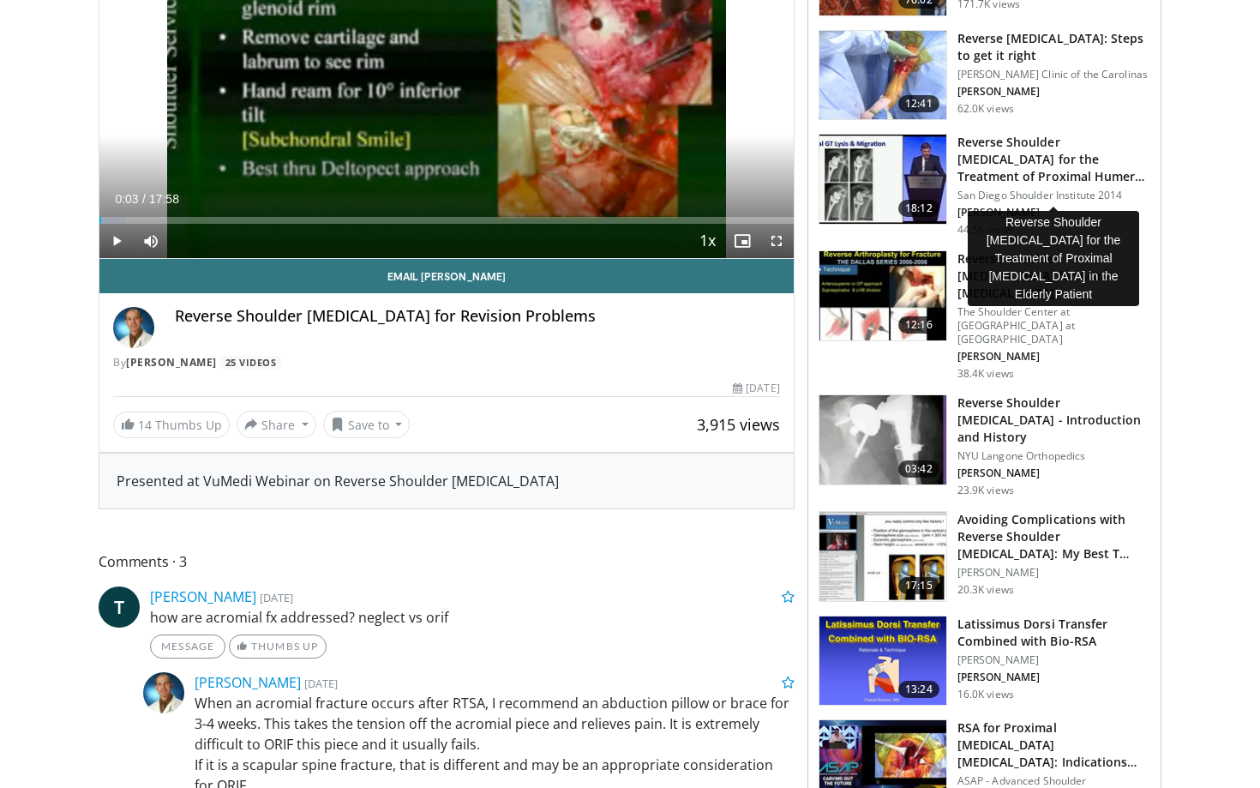
click at [1013, 183] on h3 "Reverse Shoulder [MEDICAL_DATA] for the Treatment of Proximal Humeral …" at bounding box center [1054, 159] width 193 height 51
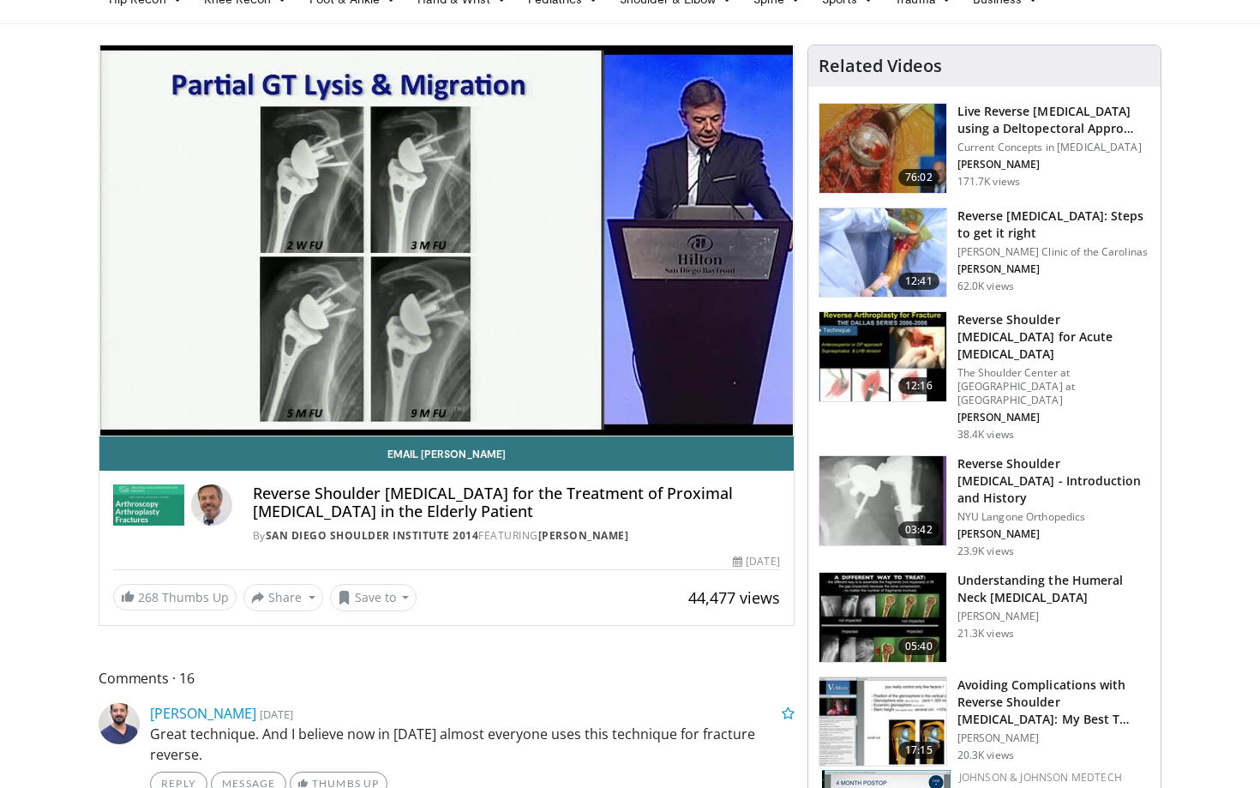
scroll to position [256, 0]
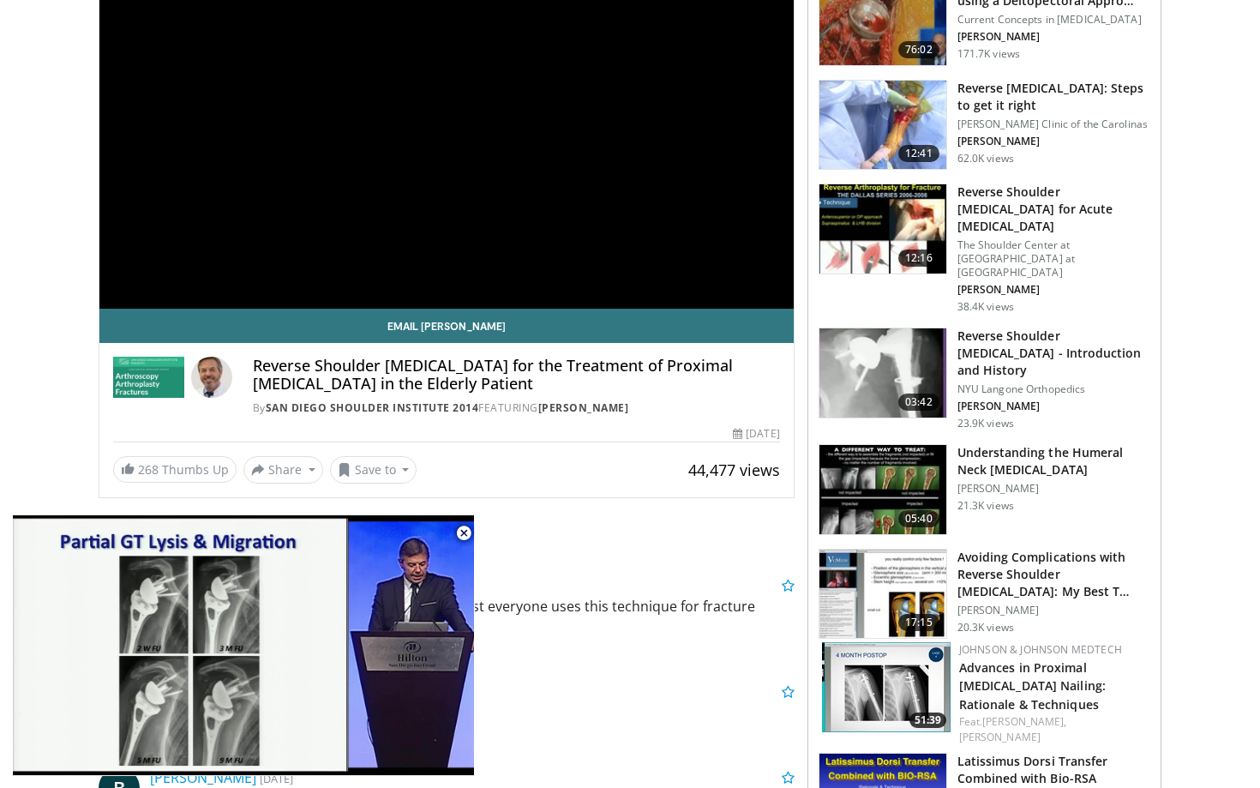
click at [549, 444] on div "Email Pascal Reverse Shoulder Arthroplasty for the Treatment of Proximal Humera…" at bounding box center [446, 396] width 694 height 175
click at [304, 474] on button "Share" at bounding box center [283, 469] width 80 height 27
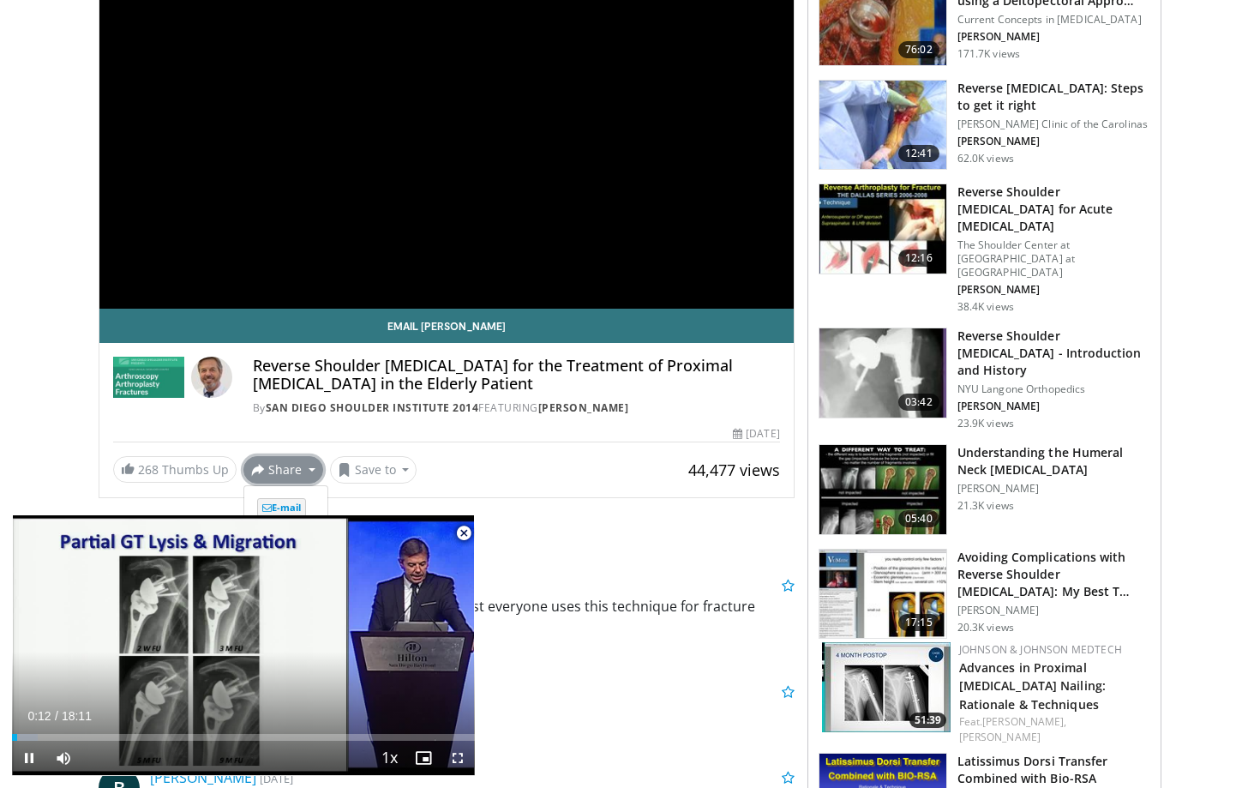
click at [456, 533] on span "Video Player" at bounding box center [464, 533] width 34 height 34
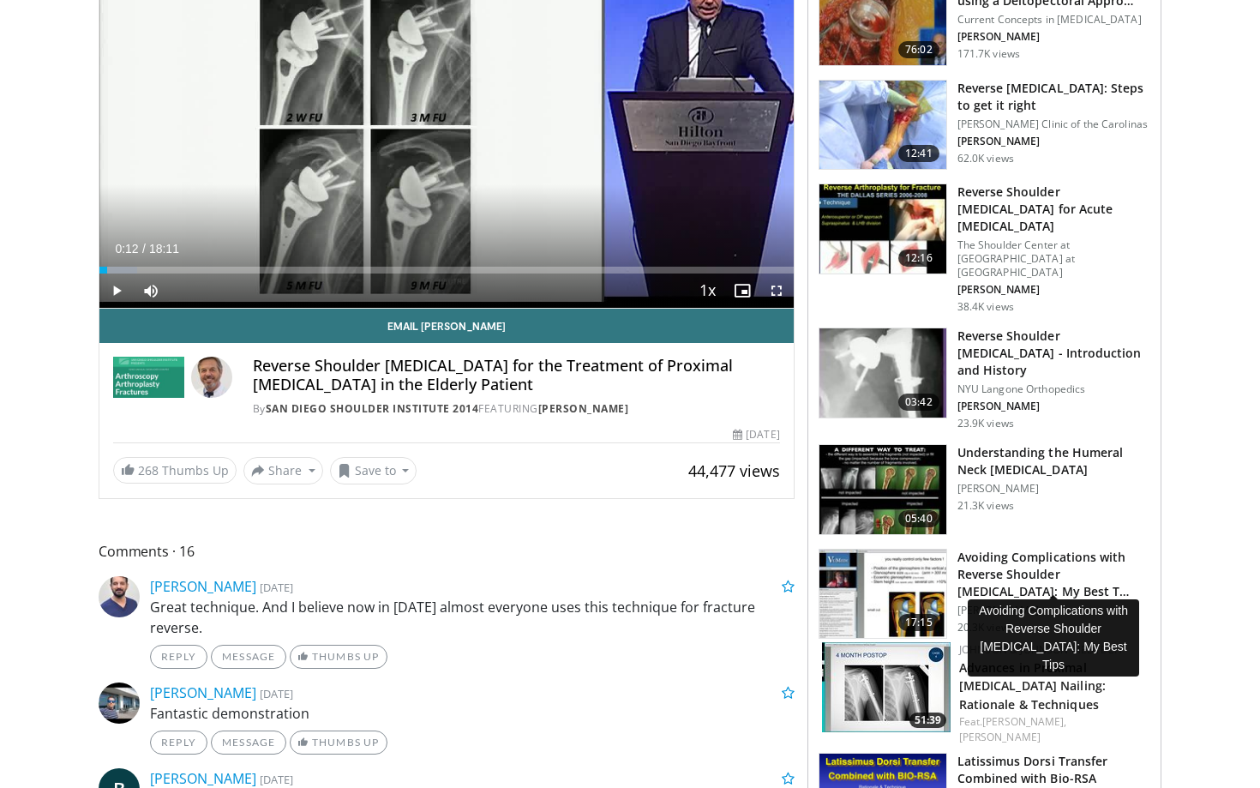
click at [974, 571] on h3 "Avoiding Complications with Reverse Shoulder [MEDICAL_DATA]: My Best T…" at bounding box center [1054, 574] width 193 height 51
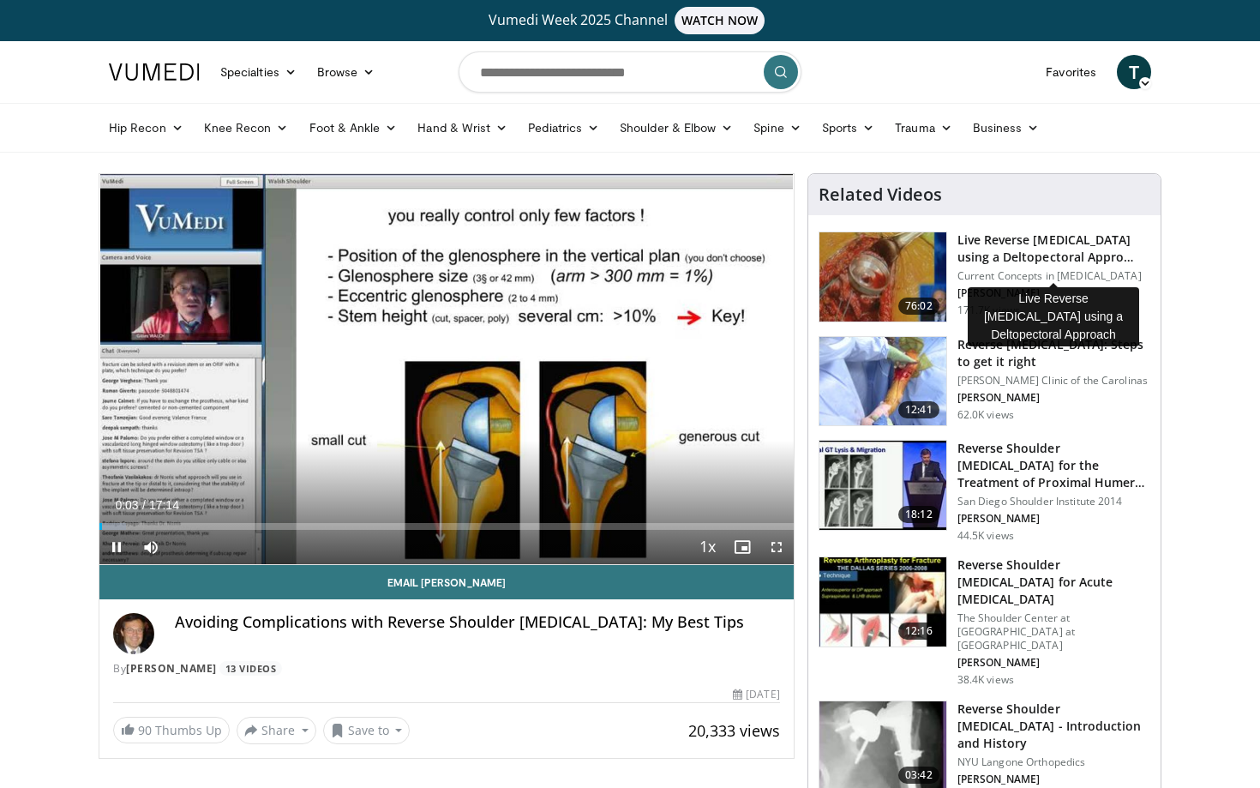
click at [1001, 266] on h3 "Live Reverse [MEDICAL_DATA] using a Deltopectoral Appro…" at bounding box center [1054, 248] width 193 height 34
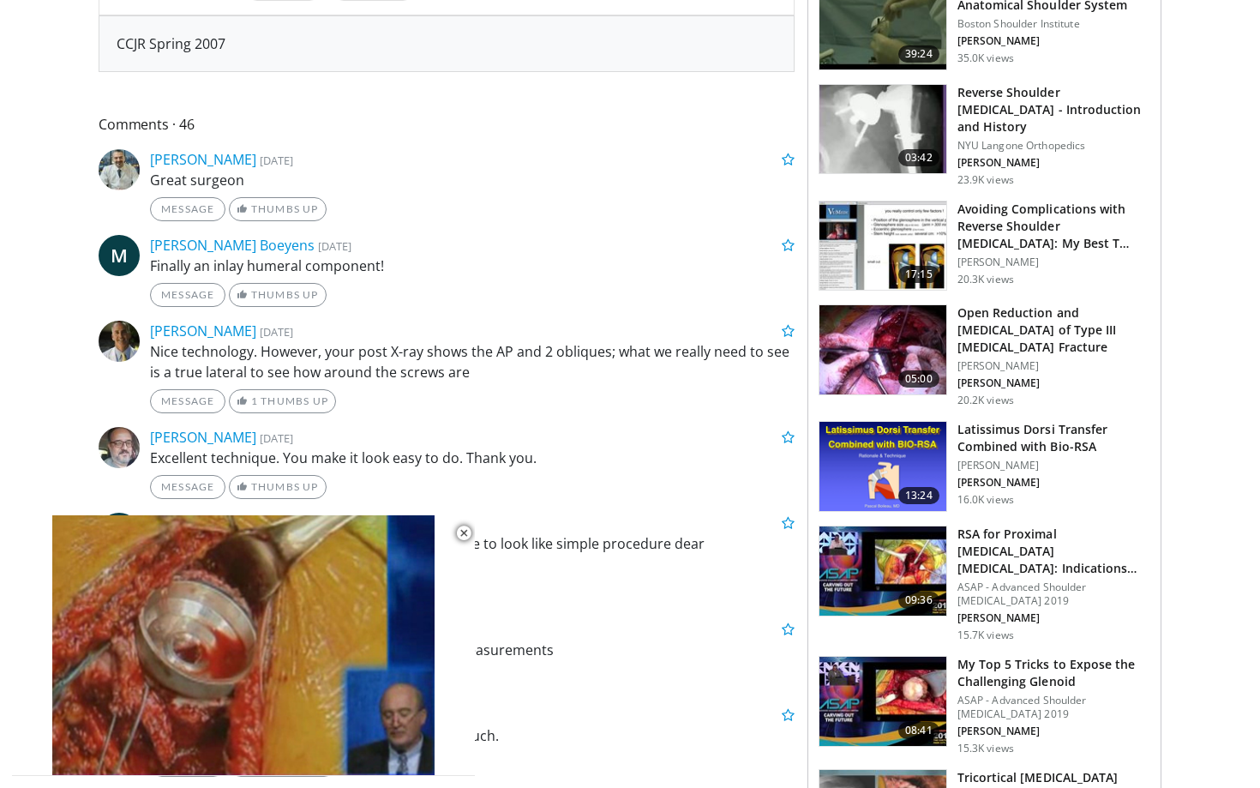
scroll to position [726, 0]
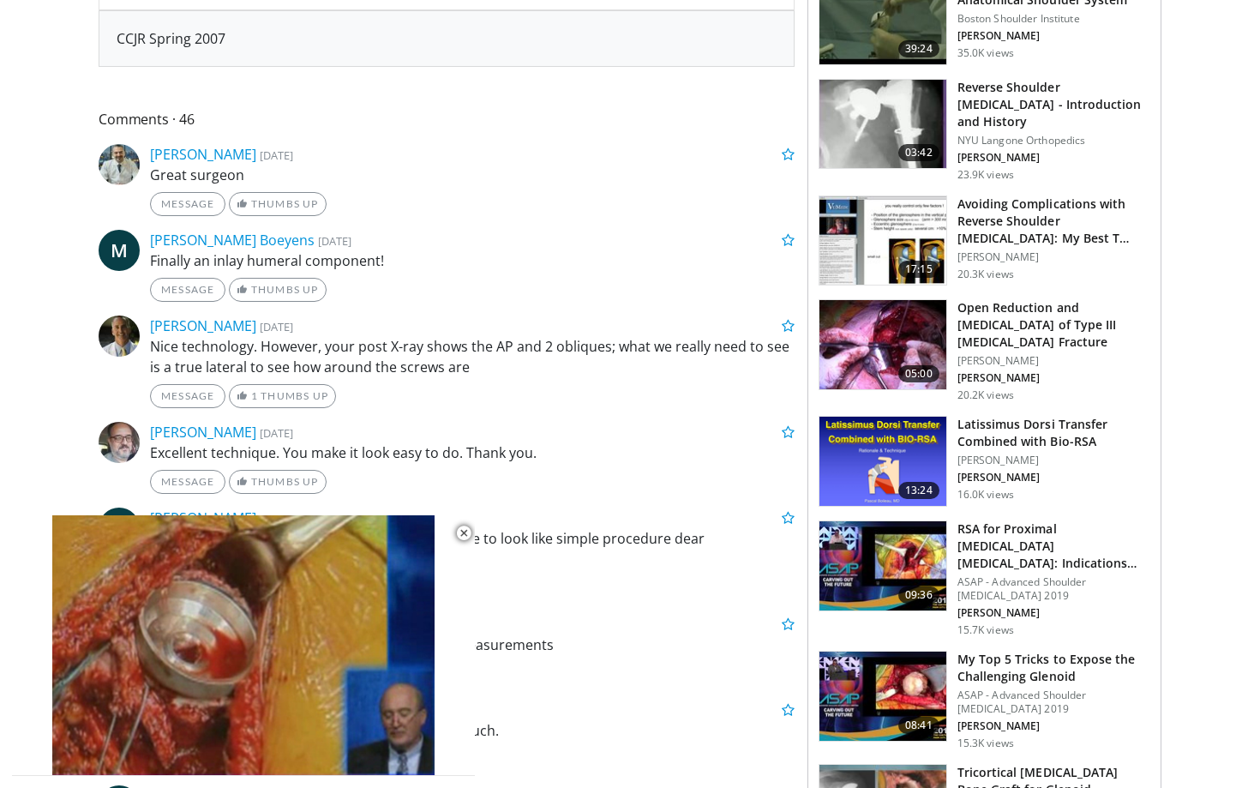
click at [920, 450] on img at bounding box center [883, 461] width 127 height 89
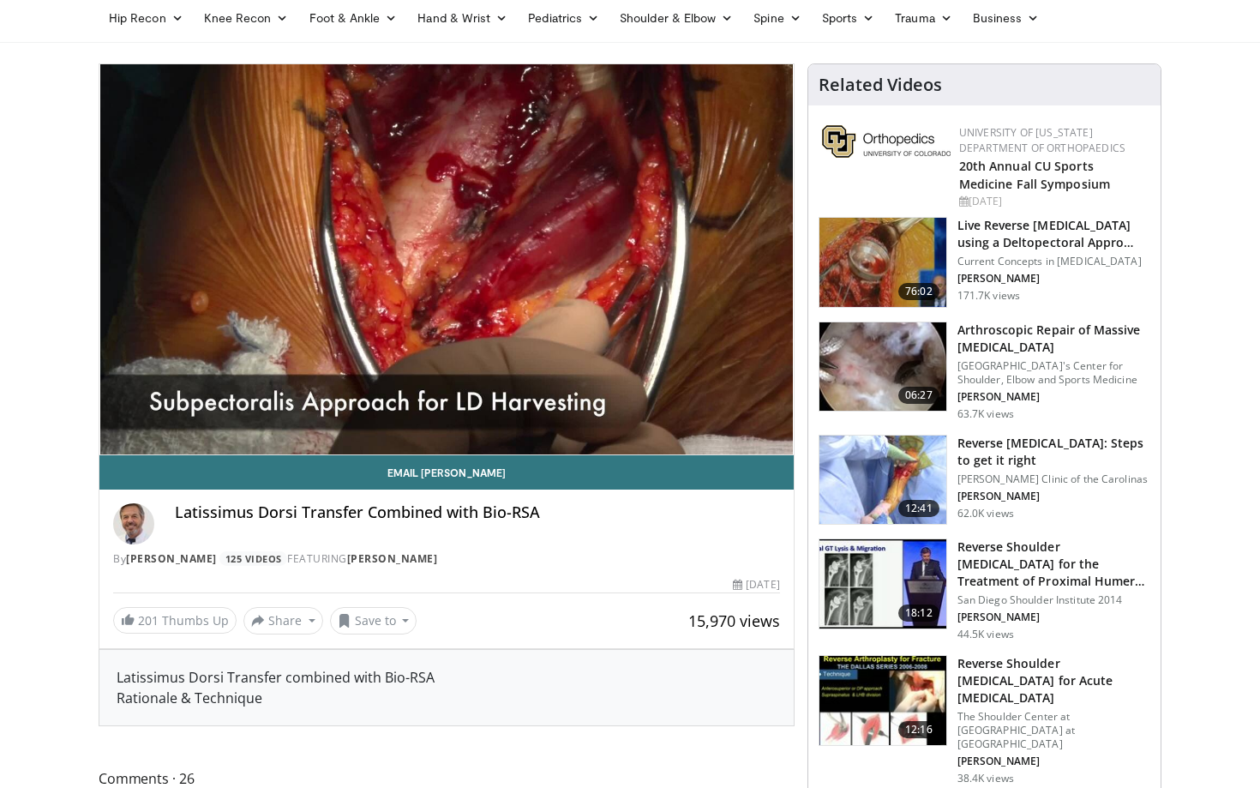
scroll to position [114, 0]
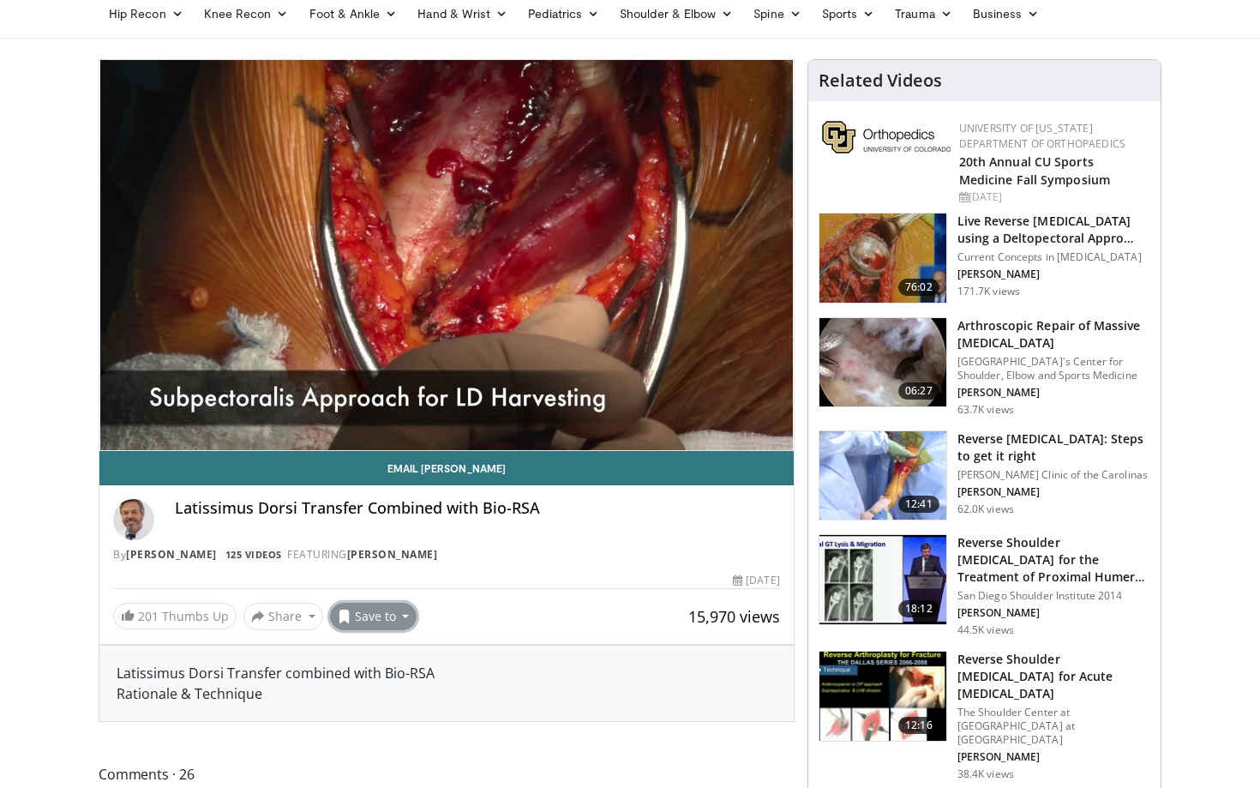
click at [373, 622] on button "Save to" at bounding box center [373, 616] width 87 height 27
click at [376, 657] on span "Add to Favorites" at bounding box center [404, 653] width 105 height 19
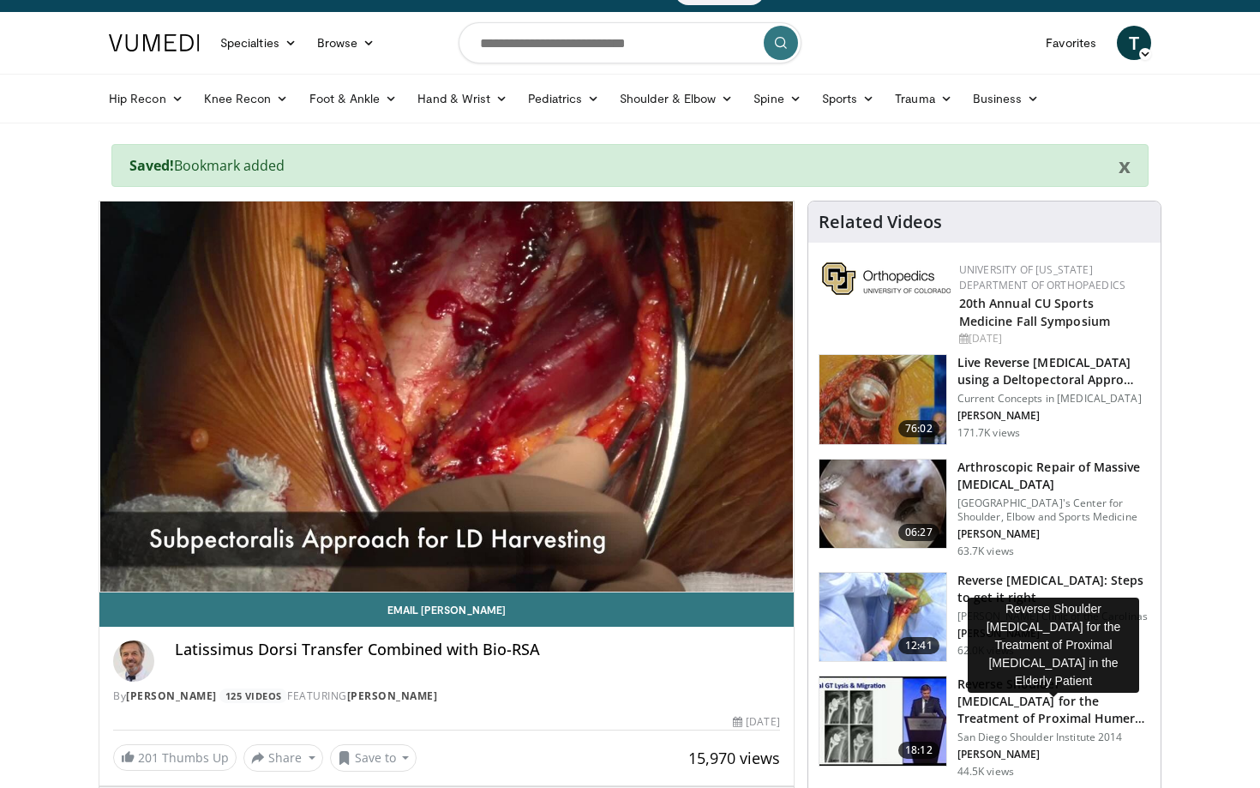
scroll to position [0, 0]
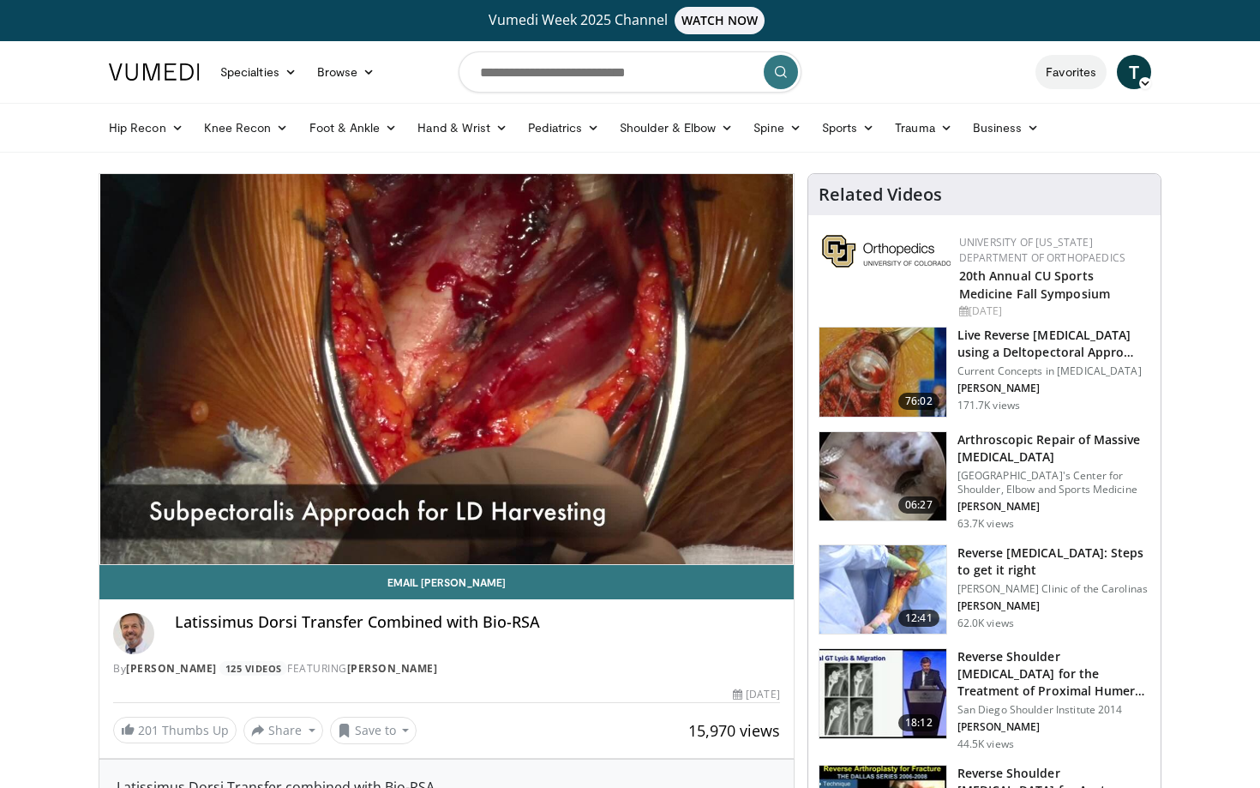
click at [1072, 72] on link "Favorites" at bounding box center [1071, 72] width 71 height 34
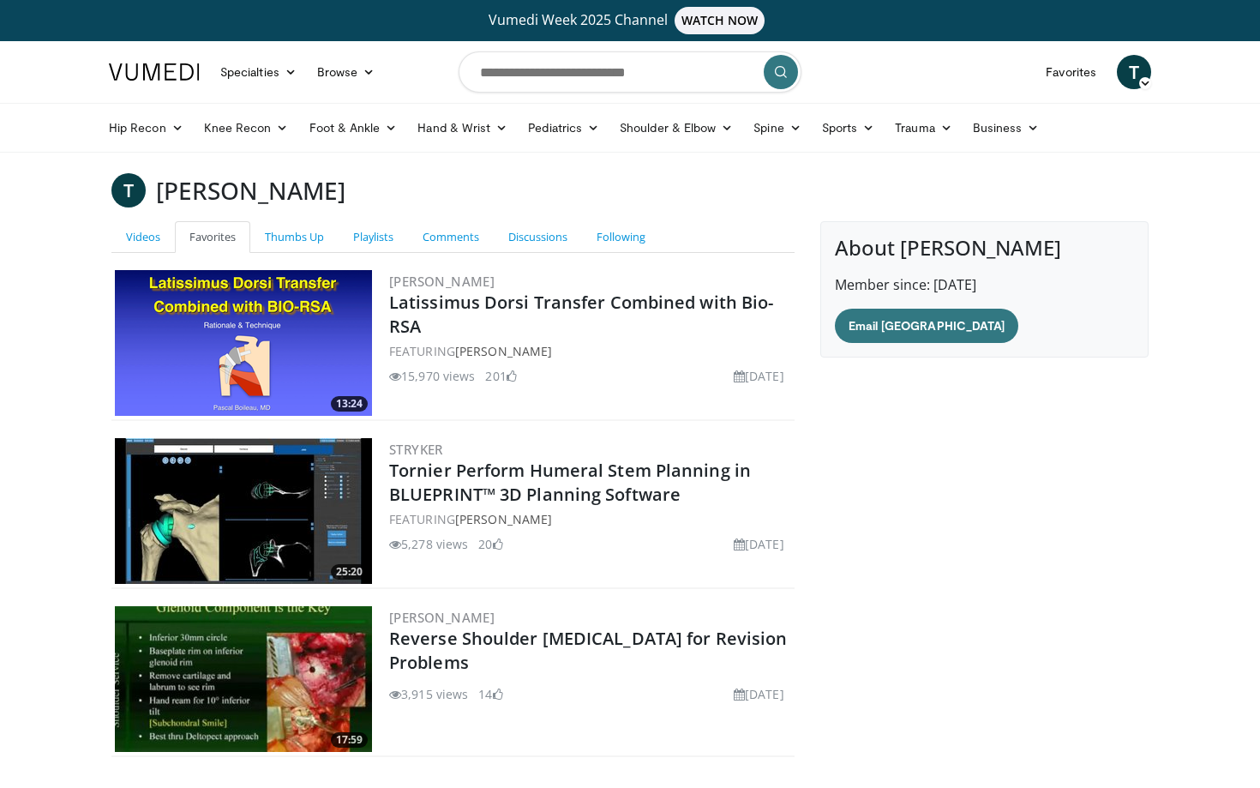
scroll to position [153, 0]
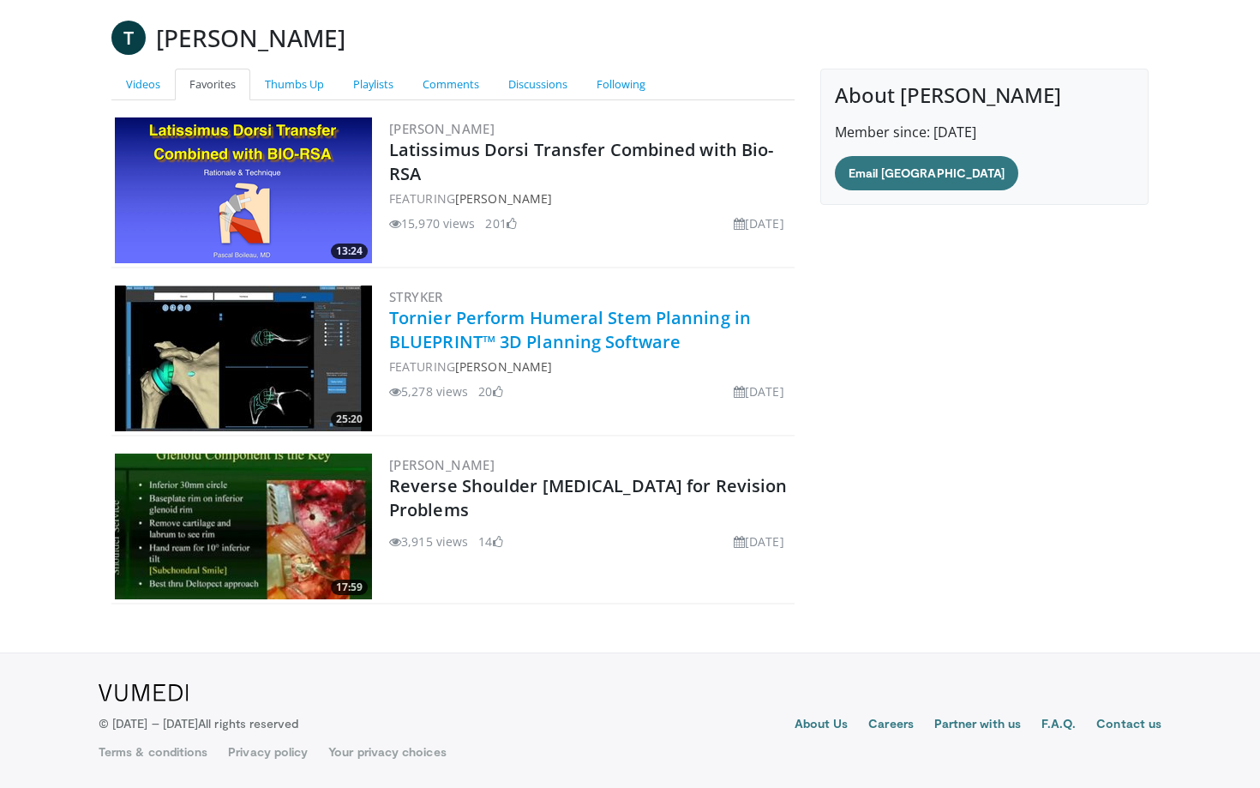
click at [414, 342] on link "Tornier Perform Humeral Stem Planning in BLUEPRINT™ 3D Planning Software" at bounding box center [570, 329] width 362 height 47
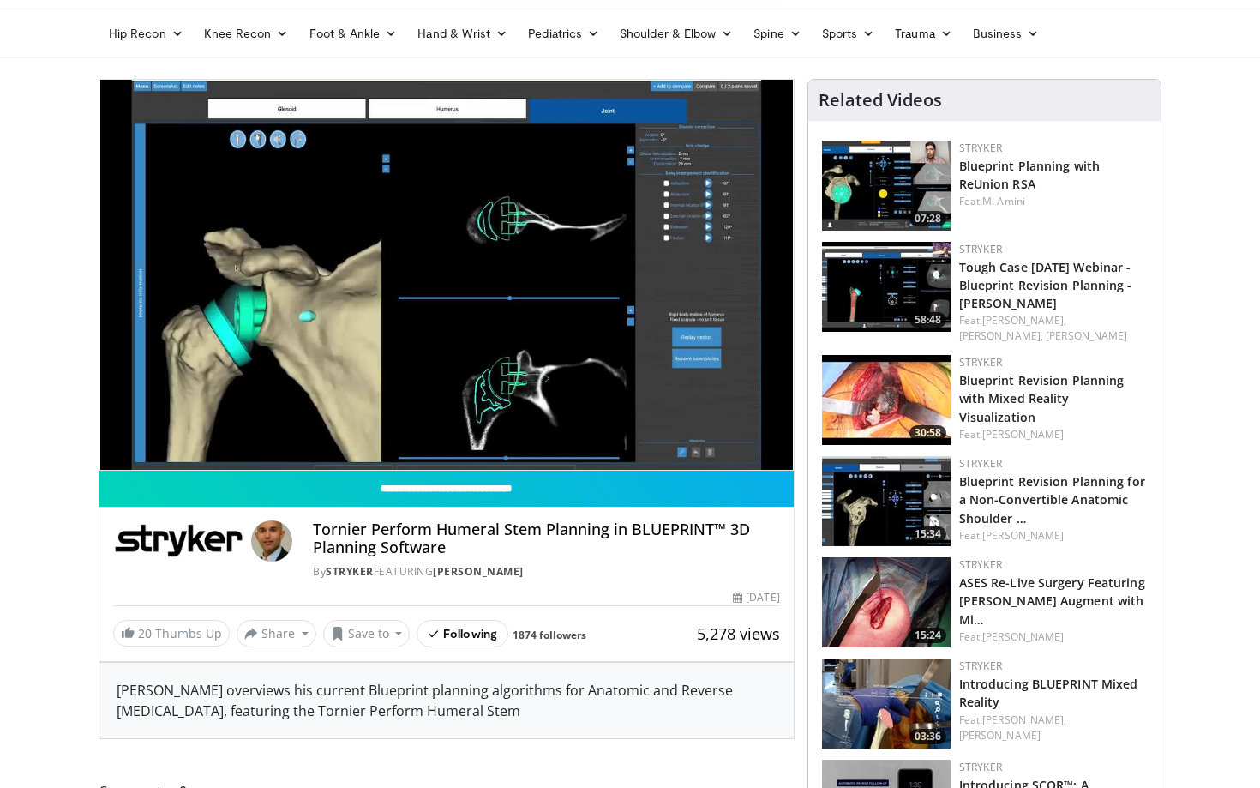
scroll to position [215, 0]
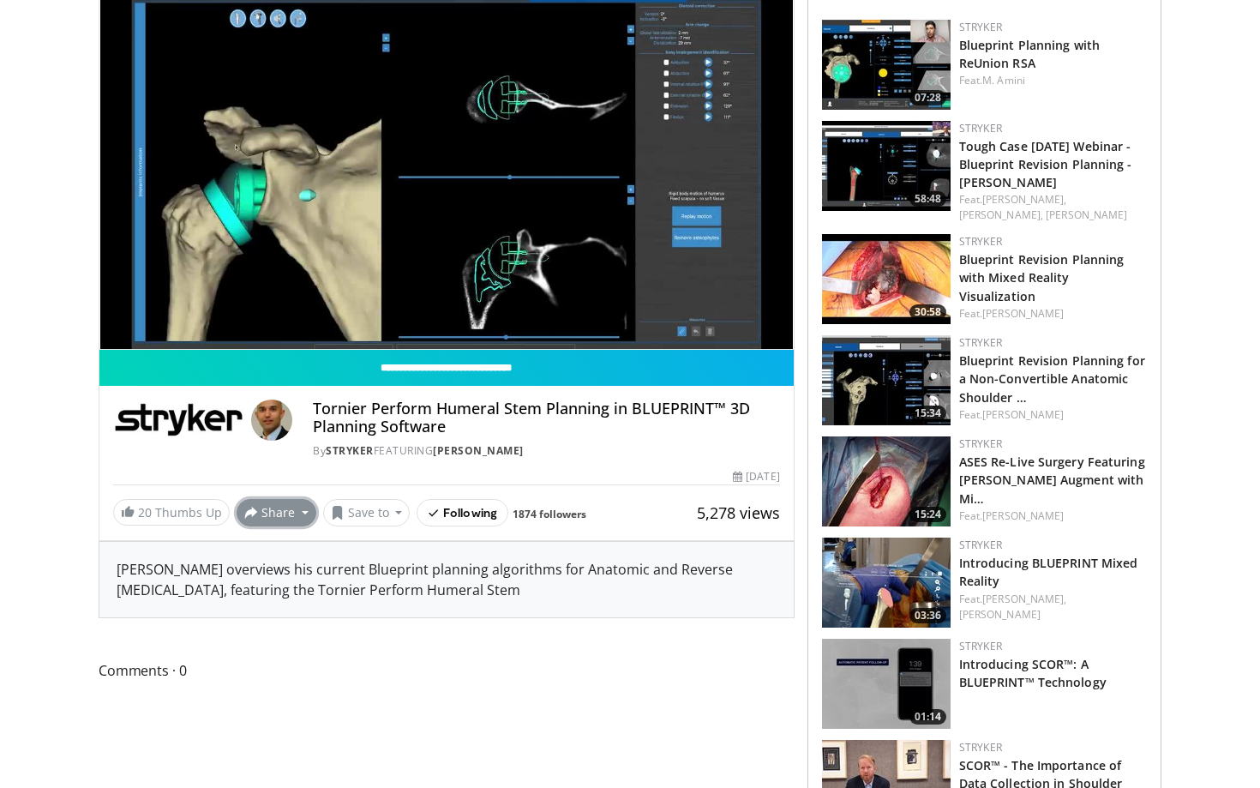
click at [277, 519] on button "Share" at bounding box center [277, 512] width 80 height 27
click at [388, 584] on div "Dr. Athwal overviews his current Blueprint planning algorithms for Anatomic and…" at bounding box center [446, 579] width 694 height 75
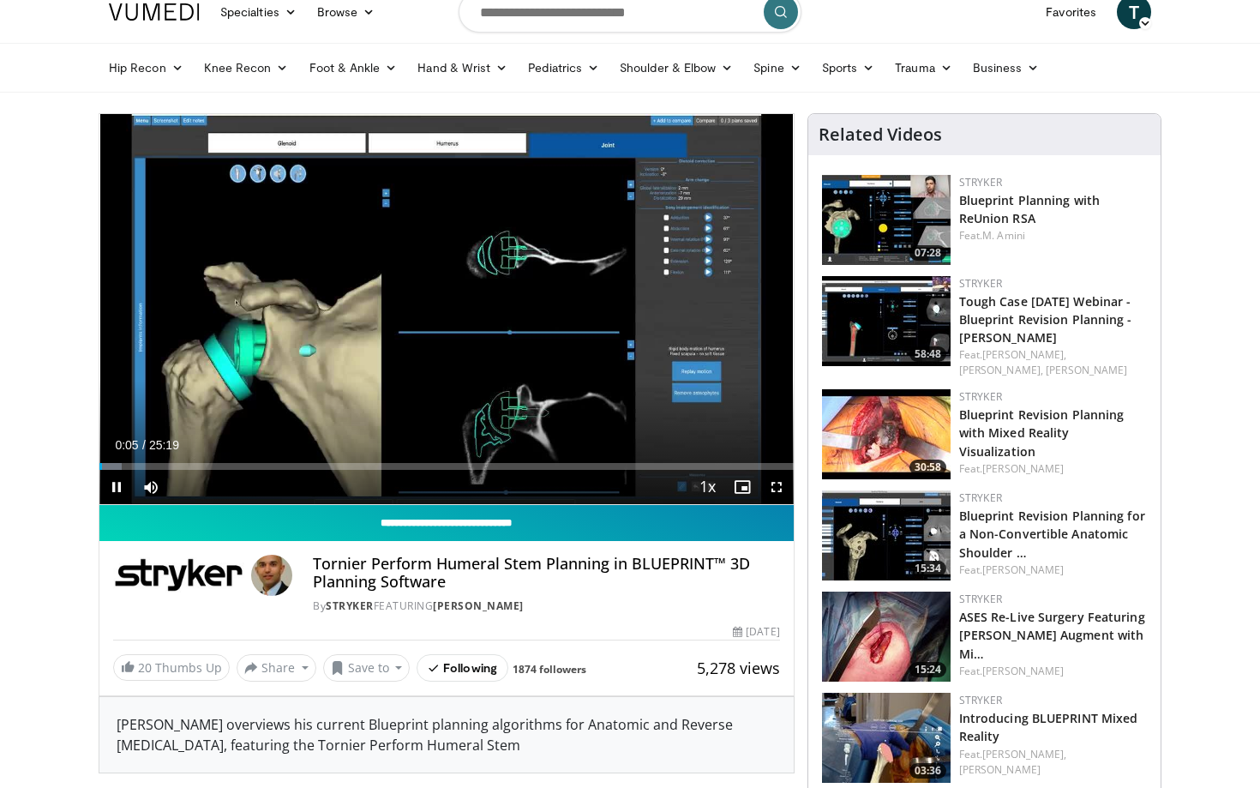
scroll to position [0, 0]
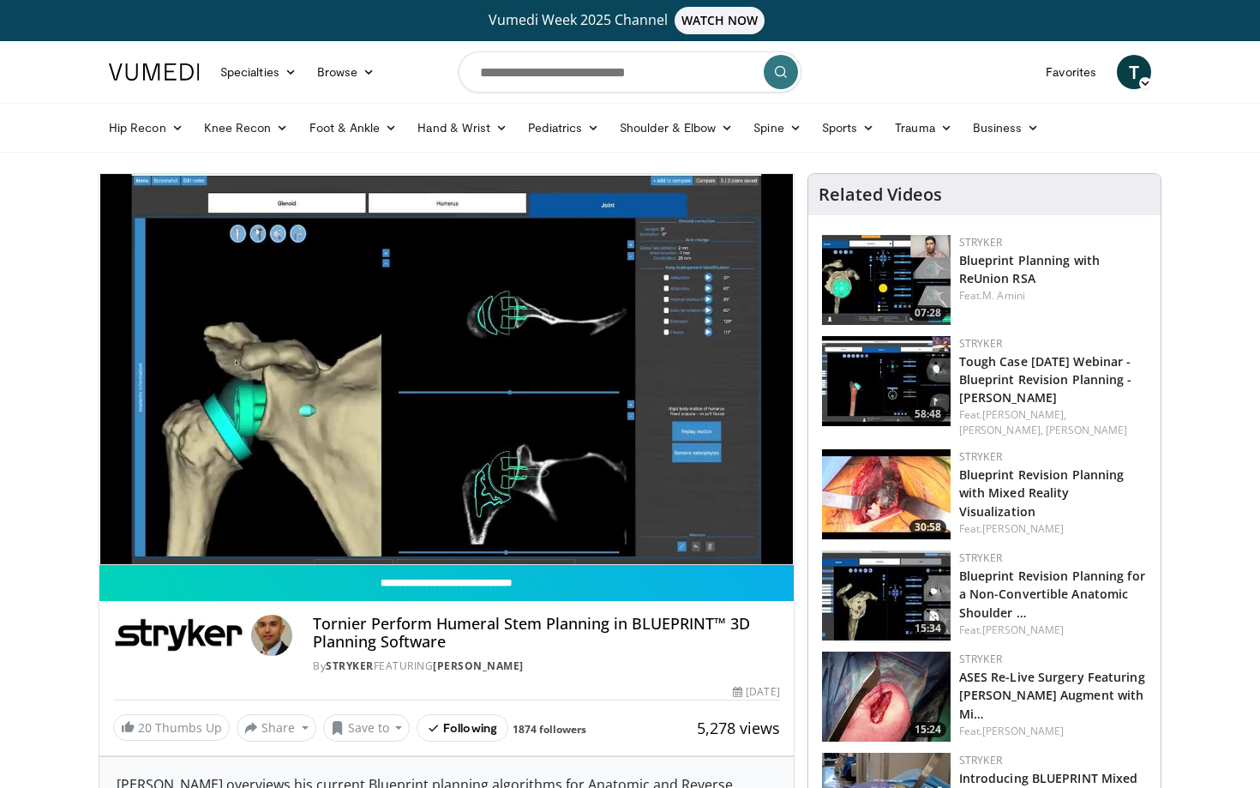
click at [1131, 71] on span "T" at bounding box center [1134, 72] width 34 height 34
click at [1072, 67] on link "Favorites" at bounding box center [1071, 72] width 71 height 34
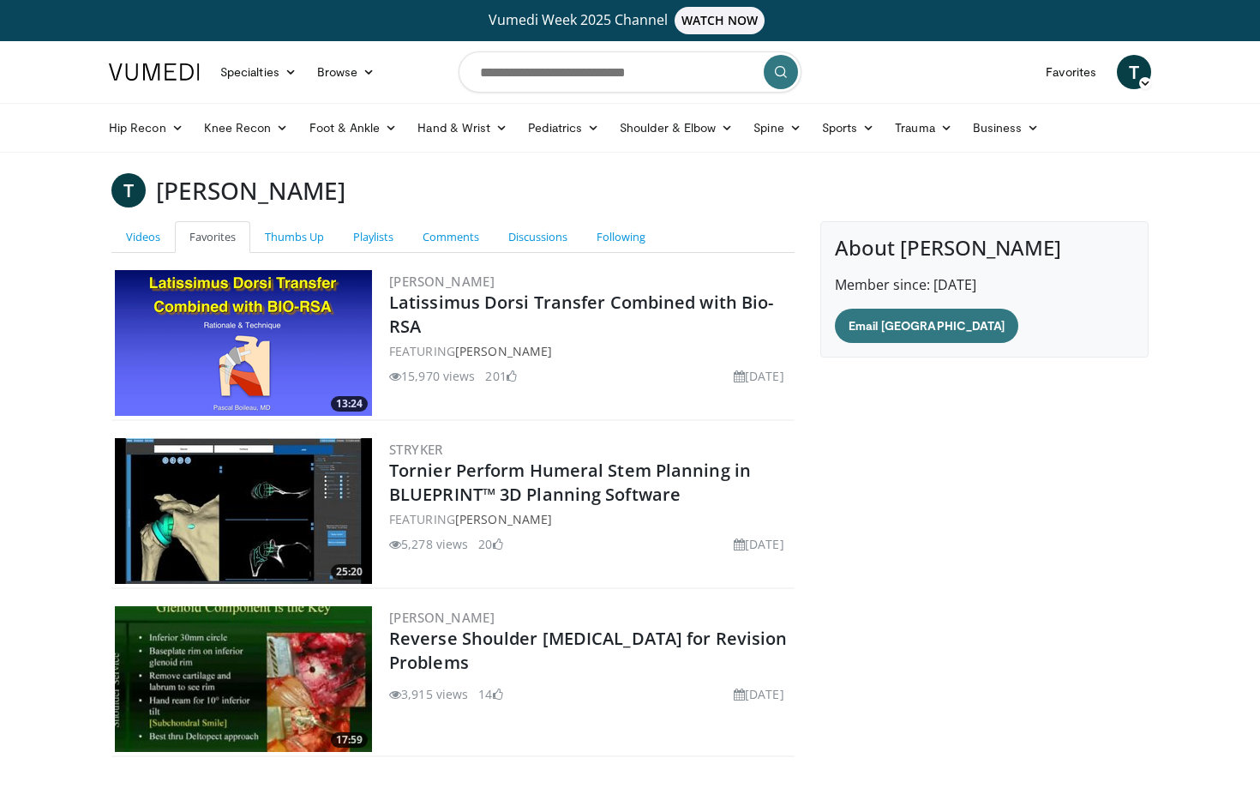
scroll to position [153, 0]
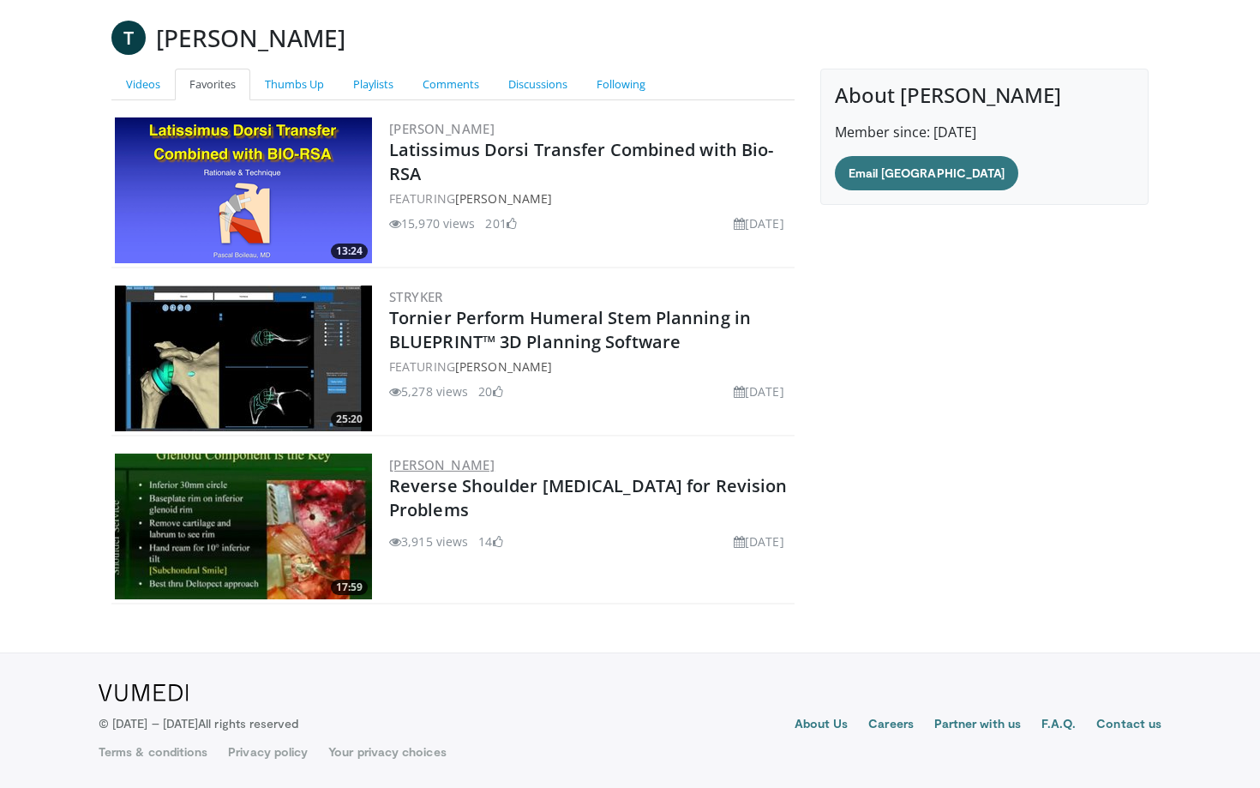
click at [449, 466] on link "[PERSON_NAME]" at bounding box center [441, 464] width 105 height 17
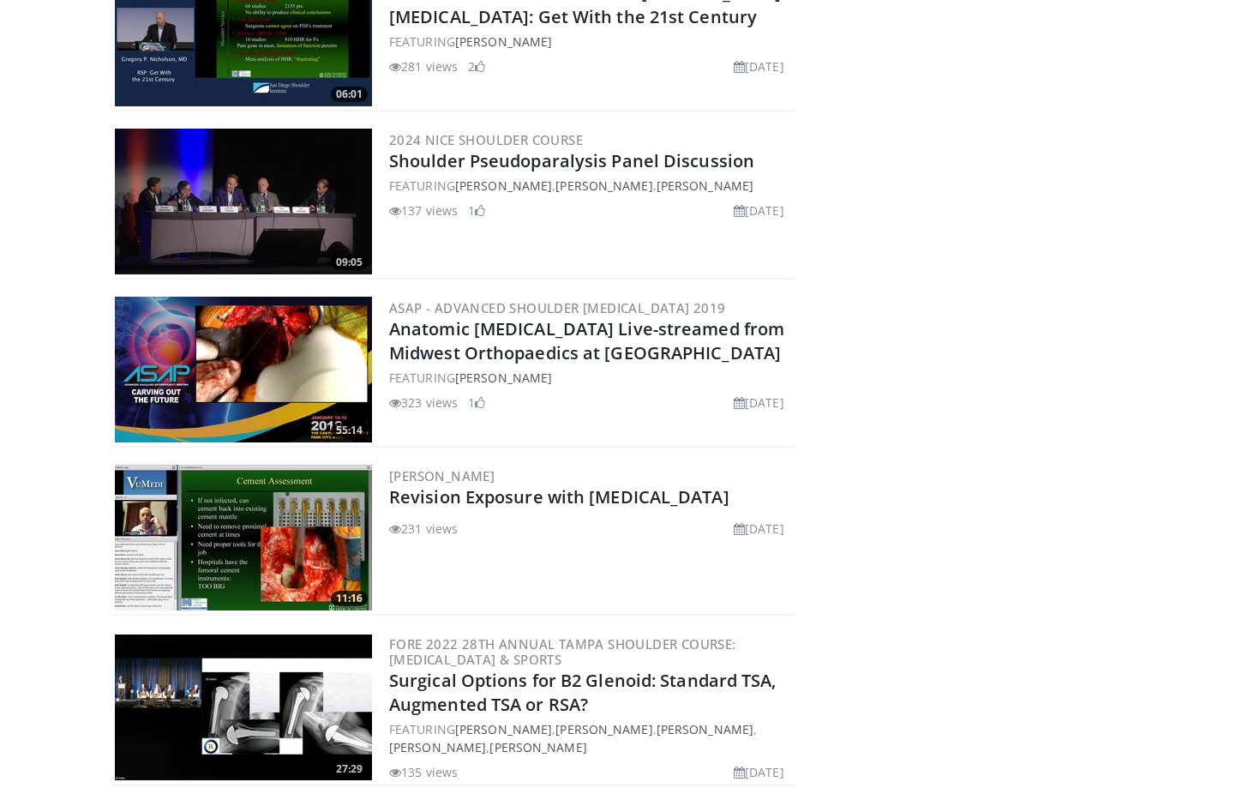
scroll to position [2217, 0]
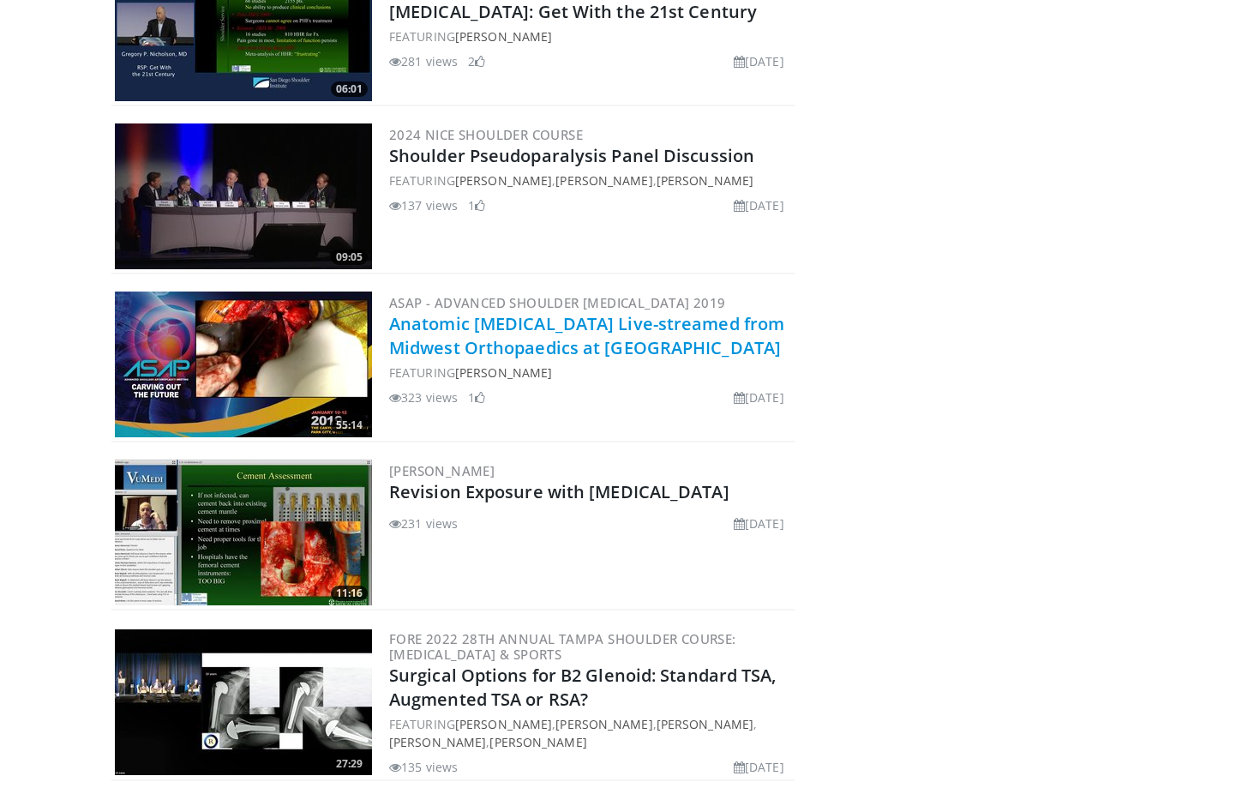
click at [459, 333] on link "Anatomic Total Shoulder Arthroplasty Live-streamed from Midwest Orthopaedics at…" at bounding box center [586, 335] width 395 height 47
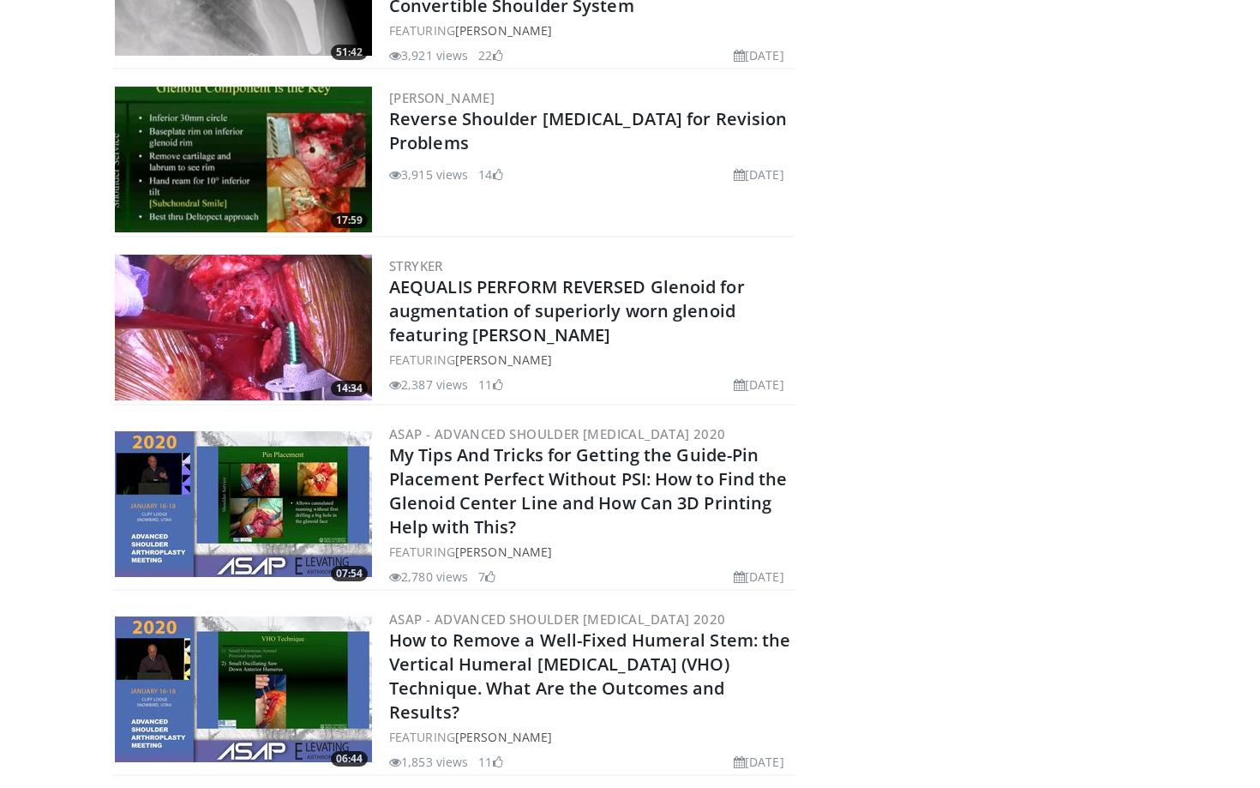
scroll to position [0, 0]
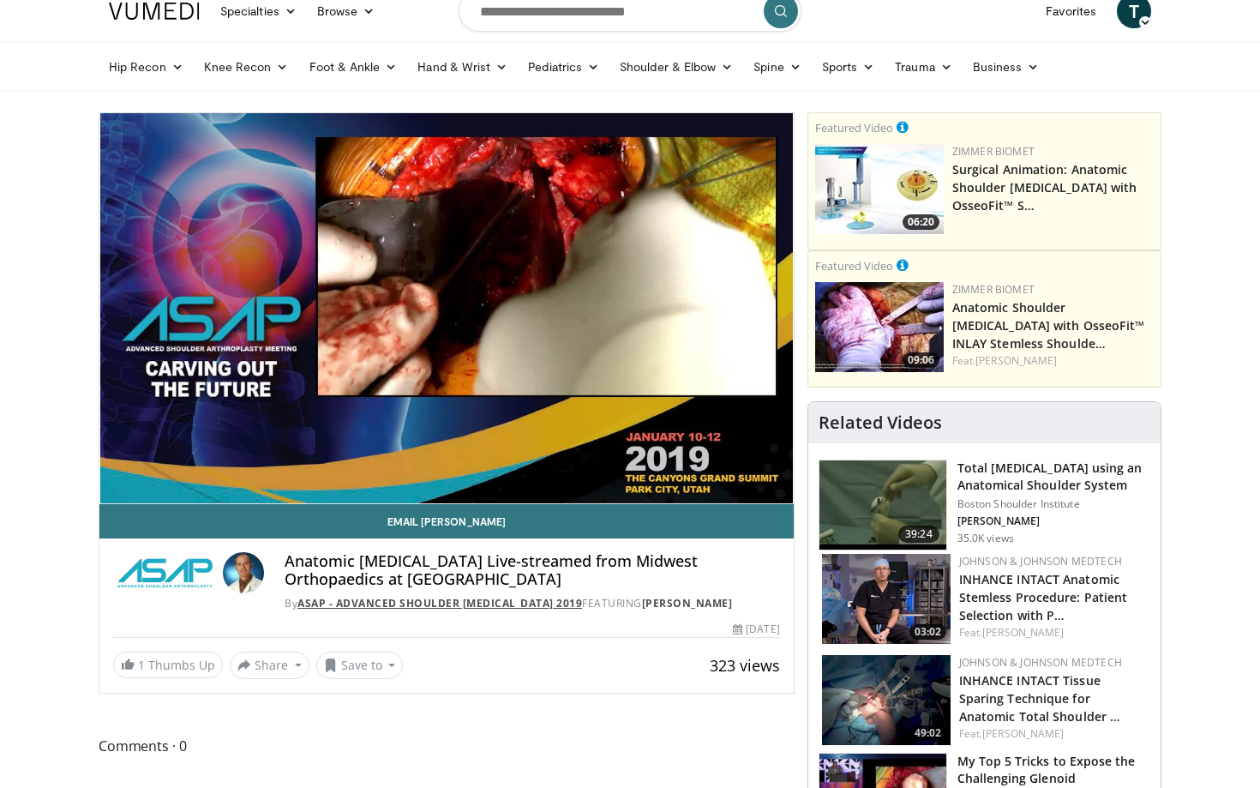
scroll to position [75, 0]
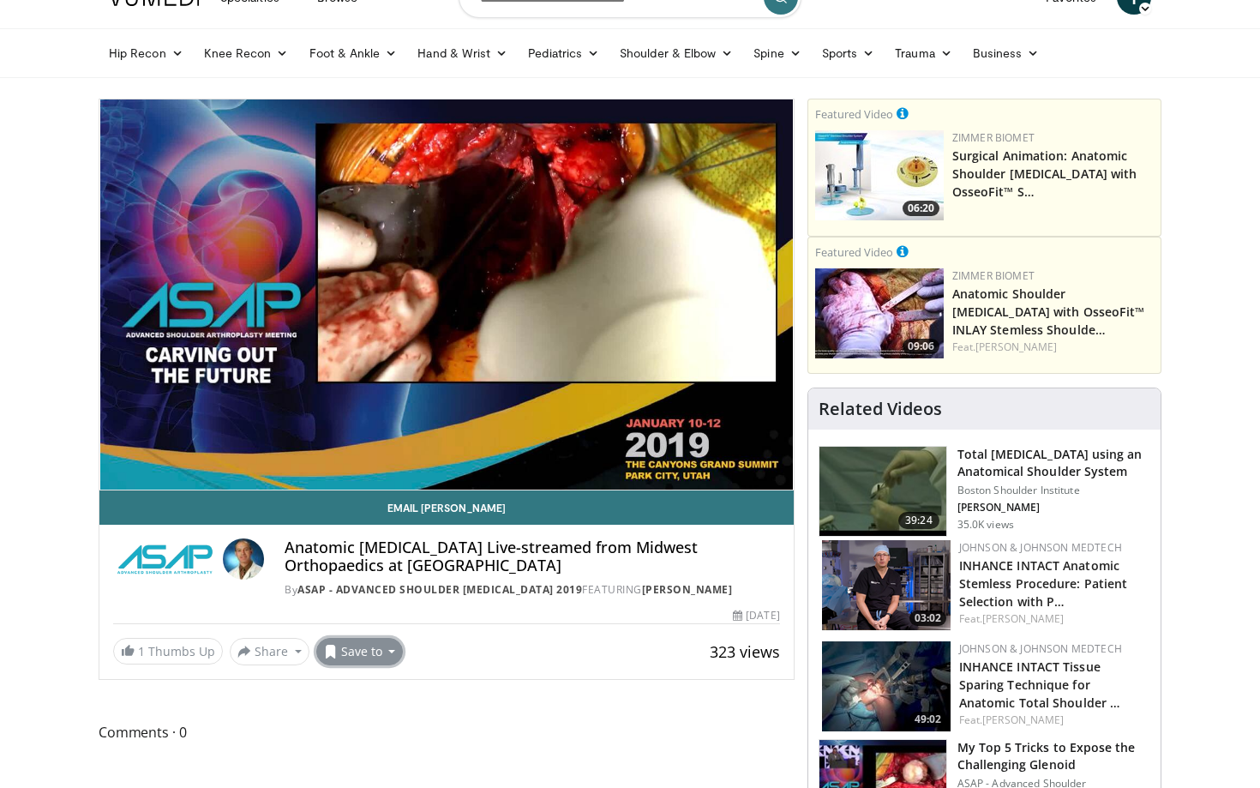
click at [370, 657] on button "Save to" at bounding box center [359, 651] width 87 height 27
click at [381, 700] on link "Add to Favorites" at bounding box center [390, 688] width 147 height 27
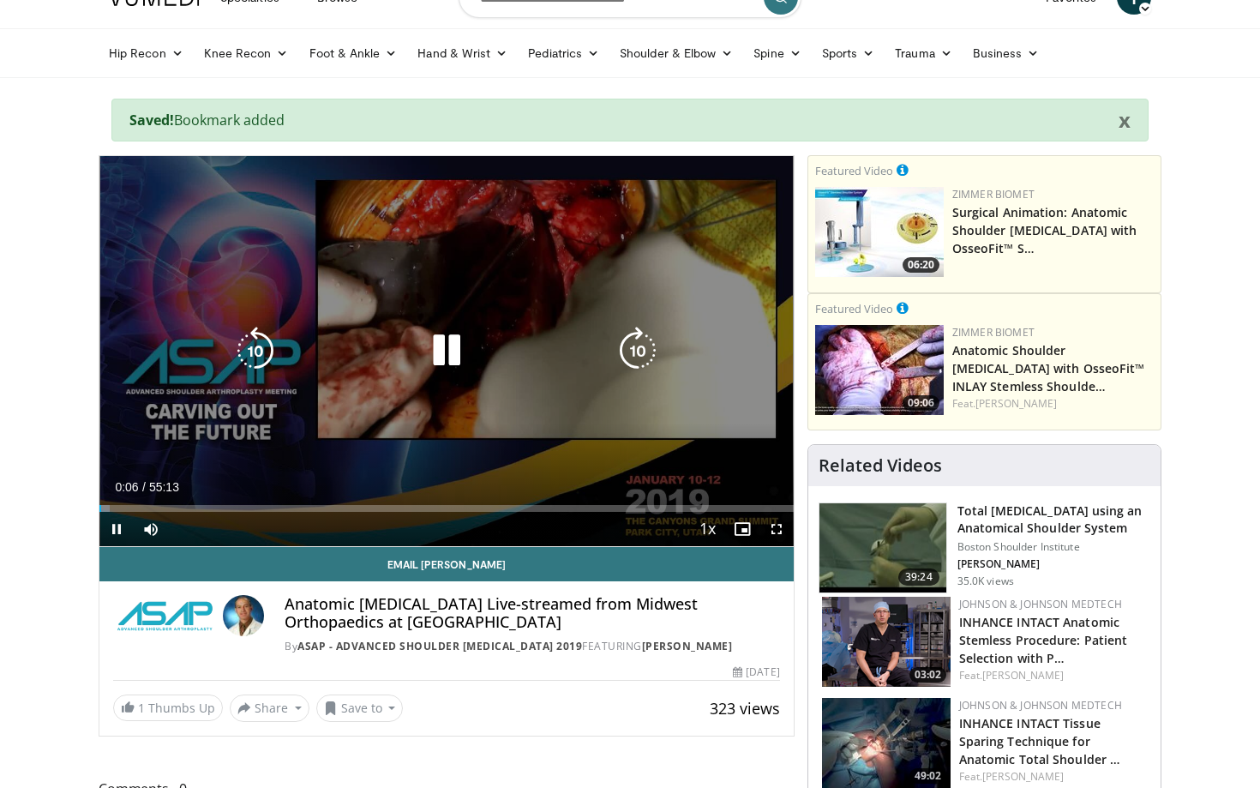
scroll to position [0, 0]
